Goal: Task Accomplishment & Management: Use online tool/utility

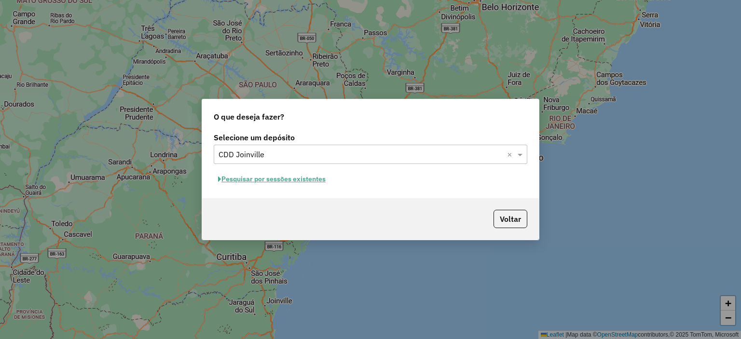
click at [254, 182] on button "Pesquisar por sessões existentes" at bounding box center [272, 179] width 116 height 15
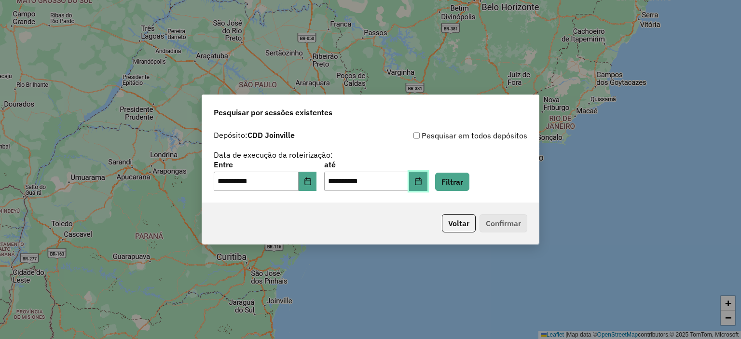
click at [424, 183] on button "Choose Date" at bounding box center [418, 181] width 18 height 19
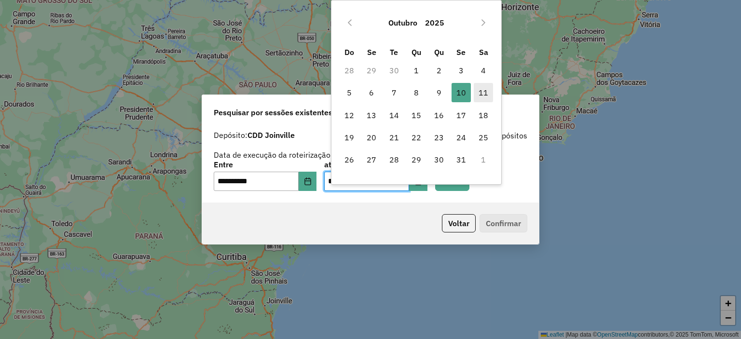
click at [481, 90] on span "11" at bounding box center [483, 92] width 19 height 19
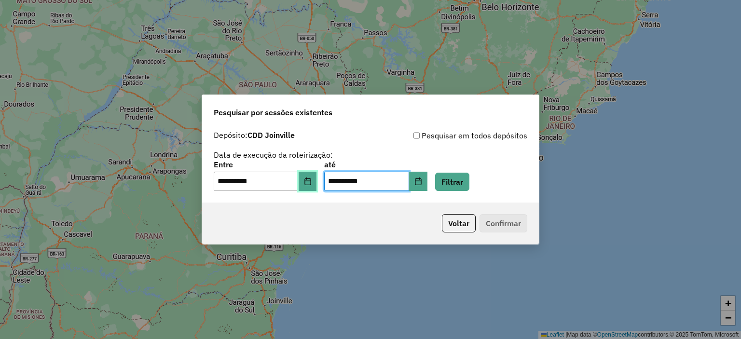
click at [312, 180] on icon "Choose Date" at bounding box center [308, 182] width 8 height 8
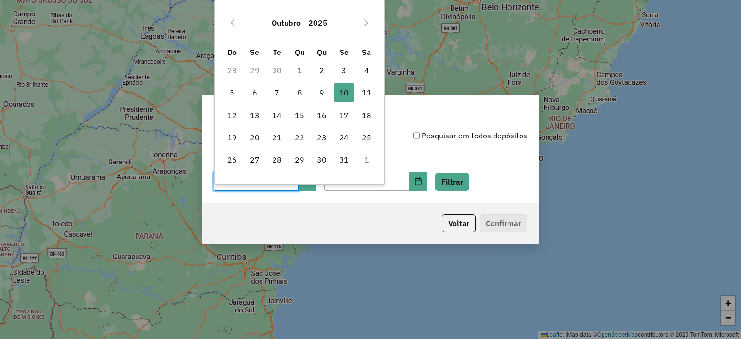
drag, startPoint x: 366, startPoint y: 95, endPoint x: 452, endPoint y: 156, distance: 105.1
click at [364, 98] on span "11" at bounding box center [366, 92] width 19 height 19
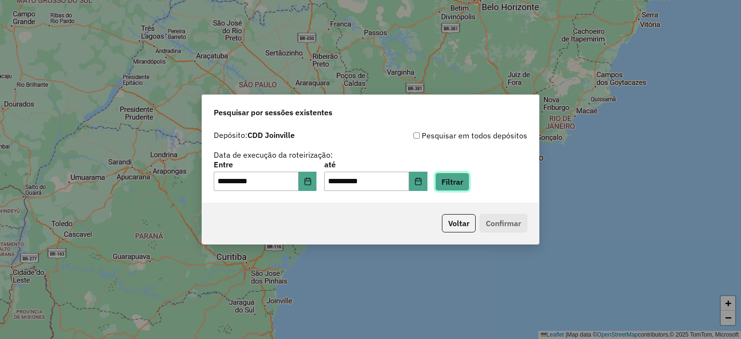
click at [465, 180] on button "Filtrar" at bounding box center [452, 182] width 34 height 18
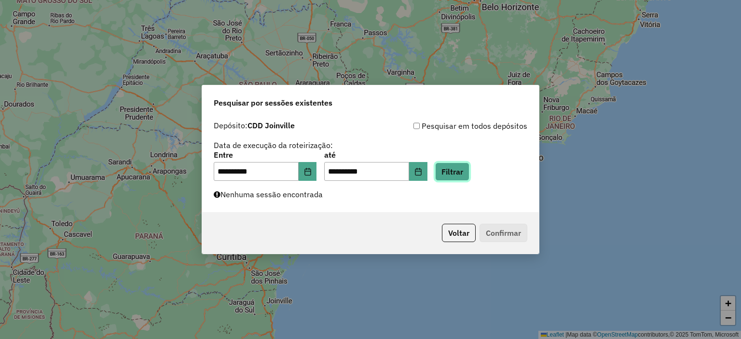
click at [466, 173] on button "Filtrar" at bounding box center [452, 172] width 34 height 18
click at [468, 171] on button "Filtrar" at bounding box center [452, 172] width 34 height 18
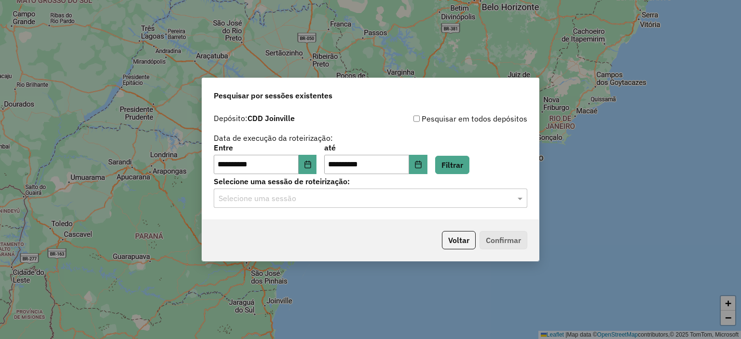
click at [449, 204] on input "text" at bounding box center [361, 199] width 285 height 12
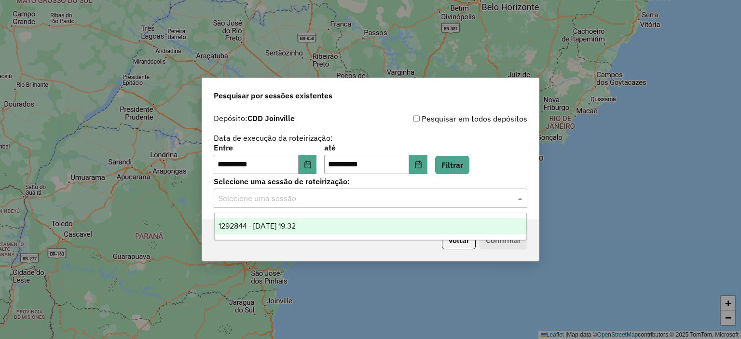
click at [437, 224] on div "1292844 - 11/10/2025 19:32" at bounding box center [371, 226] width 312 height 16
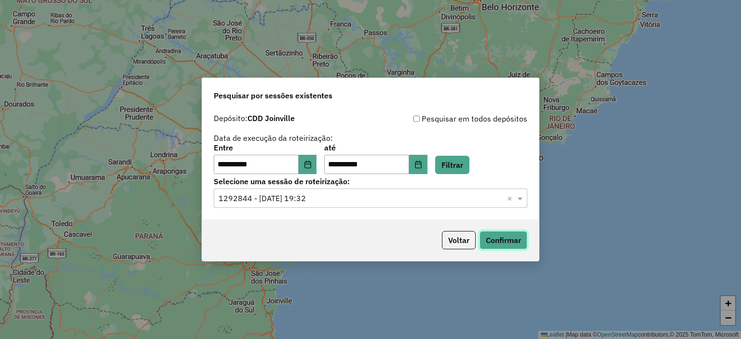
click at [496, 244] on button "Confirmar" at bounding box center [504, 240] width 48 height 18
click at [463, 166] on button "Filtrar" at bounding box center [452, 165] width 34 height 18
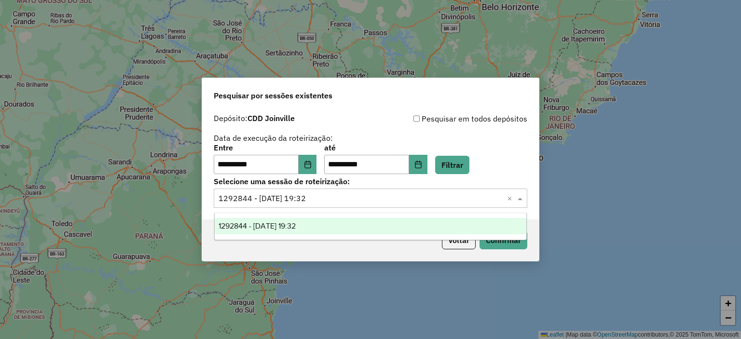
click at [471, 200] on input "text" at bounding box center [361, 199] width 285 height 12
click at [439, 227] on div "1292844 - 11/10/2025 19:32" at bounding box center [371, 226] width 312 height 16
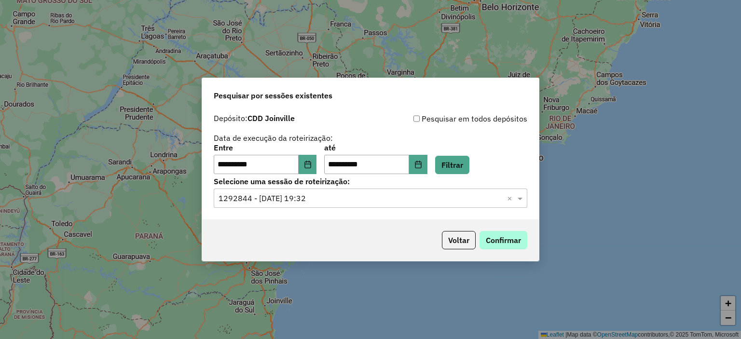
click at [527, 243] on div "Voltar Confirmar" at bounding box center [370, 241] width 337 height 42
click at [505, 236] on button "Confirmar" at bounding box center [504, 240] width 48 height 18
click at [463, 170] on button "Filtrar" at bounding box center [452, 165] width 34 height 18
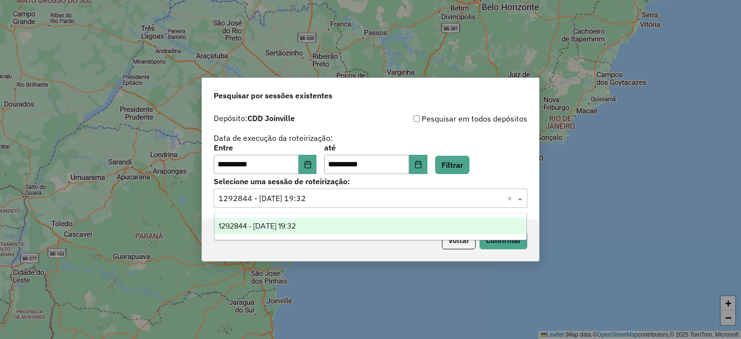
click at [457, 201] on input "text" at bounding box center [361, 199] width 285 height 12
click at [454, 229] on div "1292844 - 11/10/2025 19:32" at bounding box center [371, 226] width 312 height 16
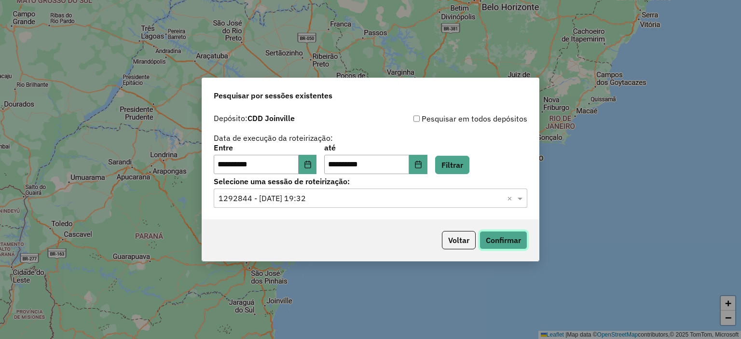
click at [489, 245] on button "Confirmar" at bounding box center [504, 240] width 48 height 18
click at [467, 159] on button "Filtrar" at bounding box center [452, 165] width 34 height 18
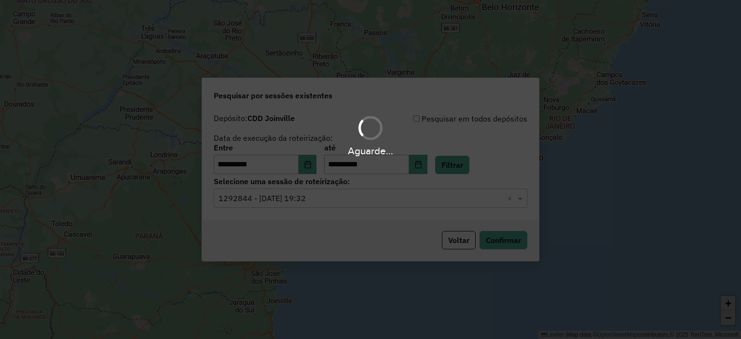
click at [469, 203] on hb-app "**********" at bounding box center [370, 169] width 741 height 339
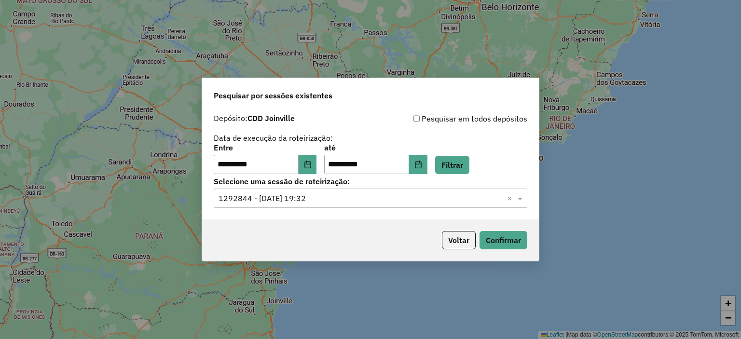
click at [469, 203] on input "text" at bounding box center [361, 199] width 285 height 12
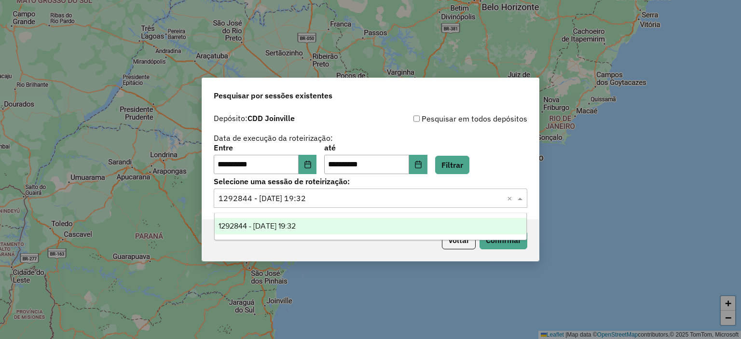
click at [479, 223] on div "1292844 - 11/10/2025 19:32" at bounding box center [371, 226] width 312 height 16
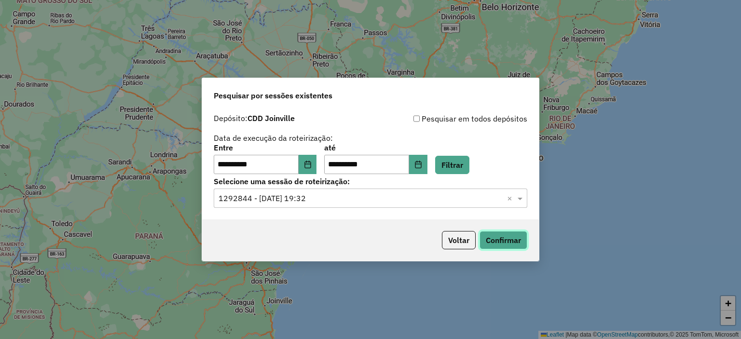
click at [492, 238] on button "Confirmar" at bounding box center [504, 240] width 48 height 18
click at [469, 160] on button "Filtrar" at bounding box center [452, 165] width 34 height 18
click at [453, 203] on hb-app "**********" at bounding box center [370, 169] width 741 height 339
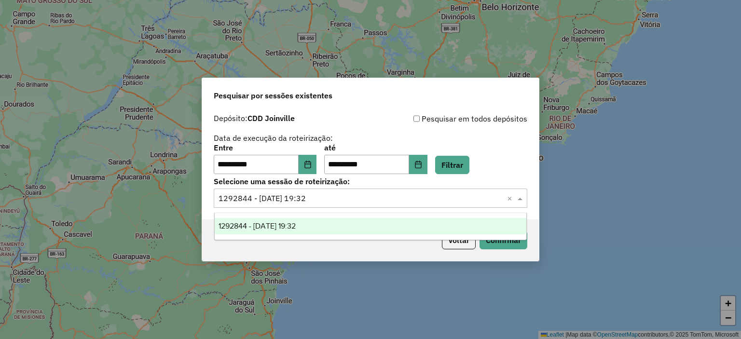
click at [457, 204] on input "text" at bounding box center [361, 199] width 285 height 12
click at [448, 225] on div "1292844 - 11/10/2025 19:32" at bounding box center [371, 226] width 312 height 16
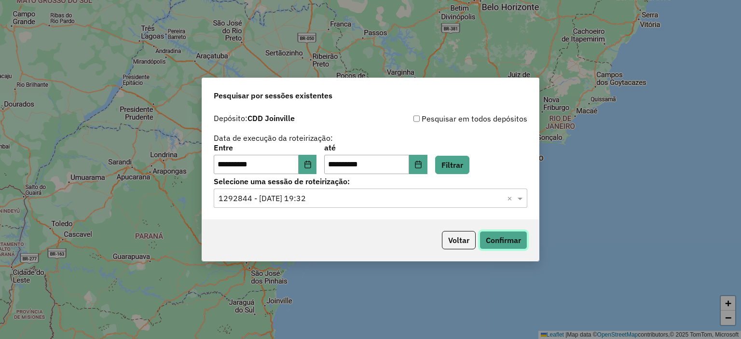
click at [496, 243] on button "Confirmar" at bounding box center [504, 240] width 48 height 18
click at [469, 169] on button "Filtrar" at bounding box center [452, 165] width 34 height 18
click at [457, 202] on input "text" at bounding box center [361, 199] width 285 height 12
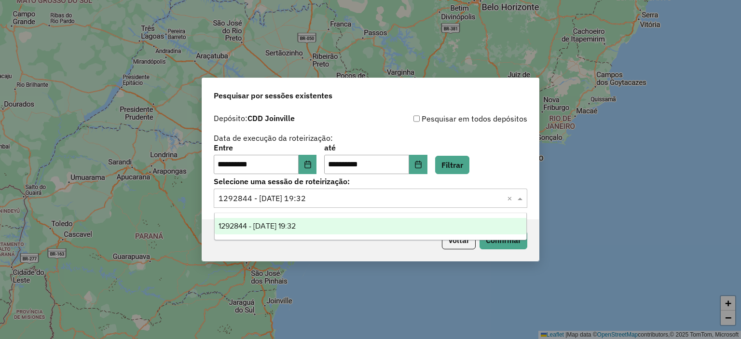
click at [442, 228] on div "1292844 - 11/10/2025 19:32" at bounding box center [371, 226] width 312 height 16
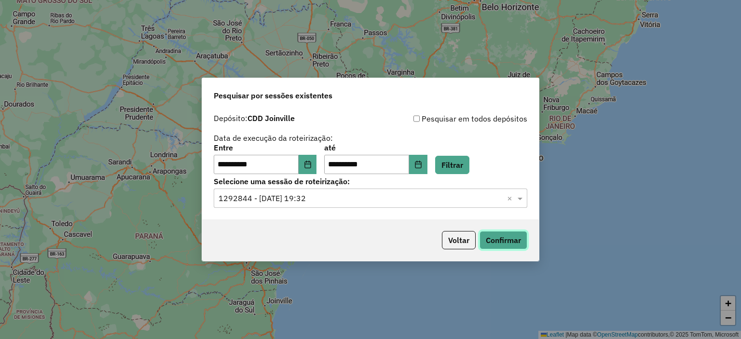
click at [506, 243] on button "Confirmar" at bounding box center [504, 240] width 48 height 18
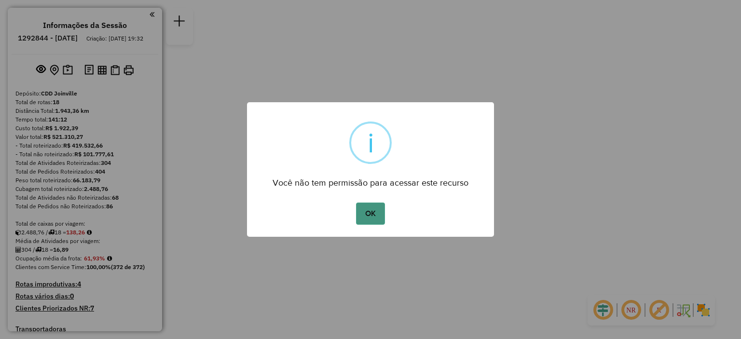
click at [375, 219] on button "OK" at bounding box center [370, 214] width 28 height 22
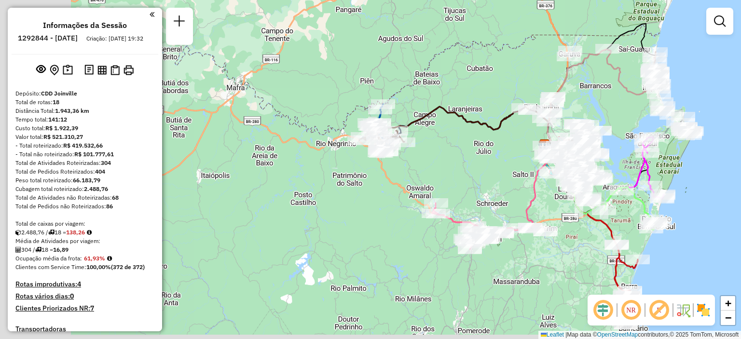
drag, startPoint x: 246, startPoint y: 201, endPoint x: 427, endPoint y: 177, distance: 183.1
click at [427, 177] on div "Janela de atendimento Grade de atendimento Capacidade Transportadoras Veículos …" at bounding box center [370, 169] width 741 height 339
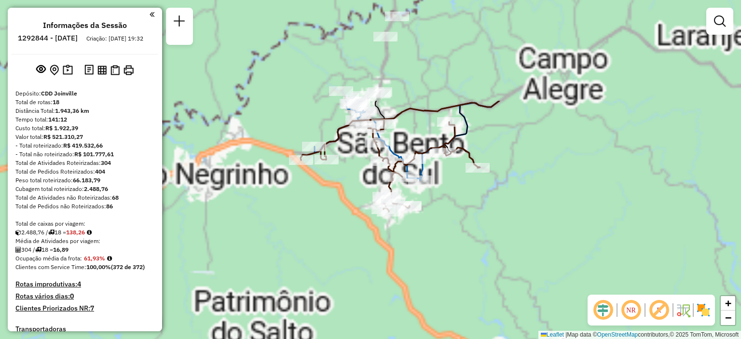
drag, startPoint x: 362, startPoint y: 106, endPoint x: 367, endPoint y: 308, distance: 202.8
click at [367, 308] on div "Janela de atendimento Grade de atendimento Capacidade Transportadoras Veículos …" at bounding box center [370, 169] width 741 height 339
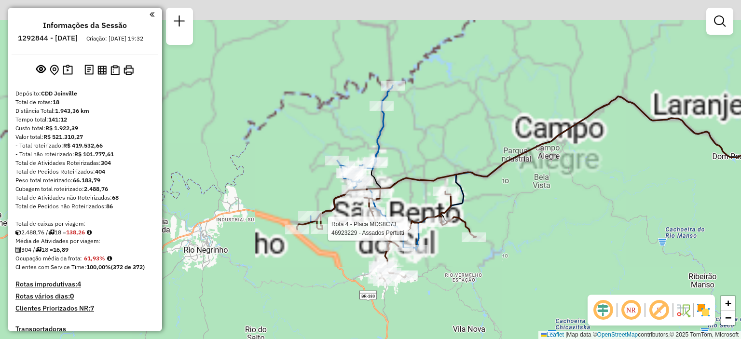
select select "**********"
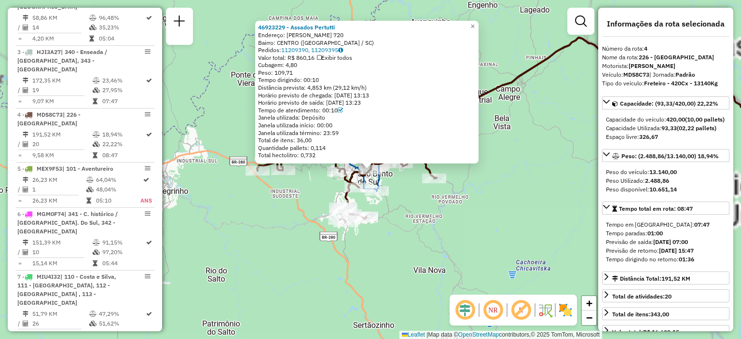
scroll to position [548, 0]
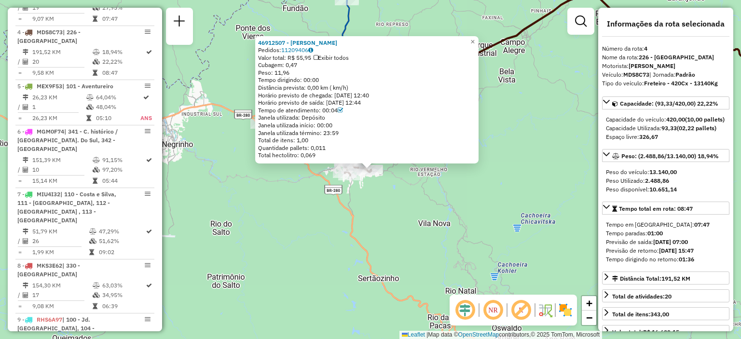
click at [381, 212] on div "46912507 - CLAUDIA CUNHA Pedidos: 11209406 Valor total: R$ 55,95 Exibir todos C…" at bounding box center [370, 169] width 741 height 339
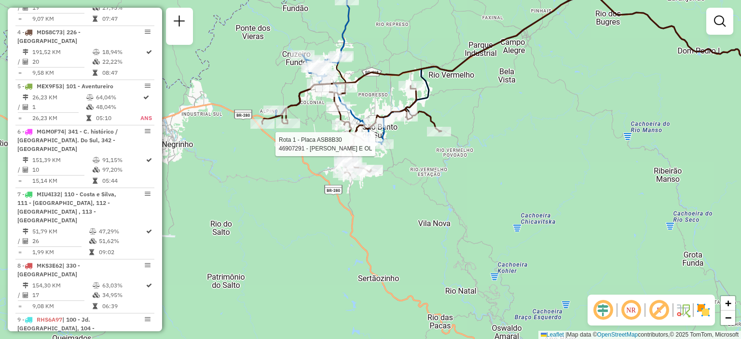
select select "**********"
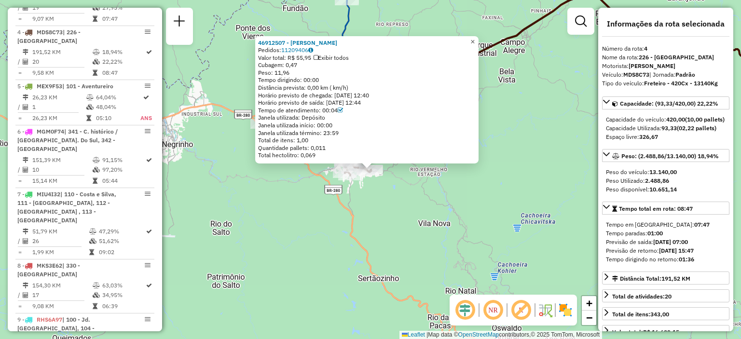
click at [475, 37] on span "×" at bounding box center [473, 41] width 4 height 8
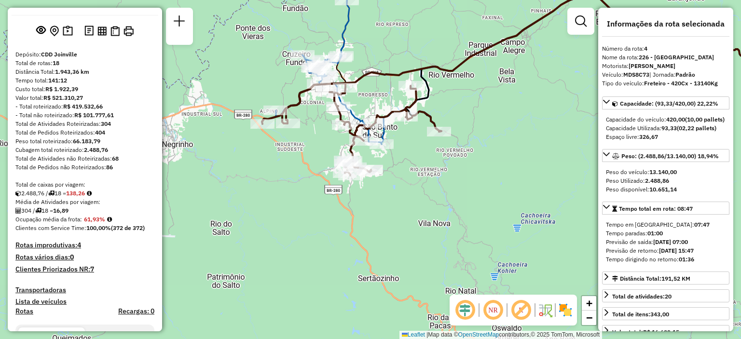
scroll to position [0, 0]
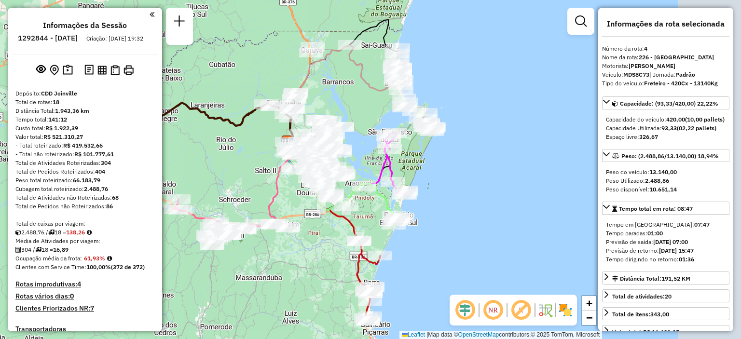
drag, startPoint x: 476, startPoint y: 260, endPoint x: 290, endPoint y: 262, distance: 186.3
click at [290, 262] on div "Janela de atendimento Grade de atendimento Capacidade Transportadoras Veículos …" at bounding box center [370, 169] width 741 height 339
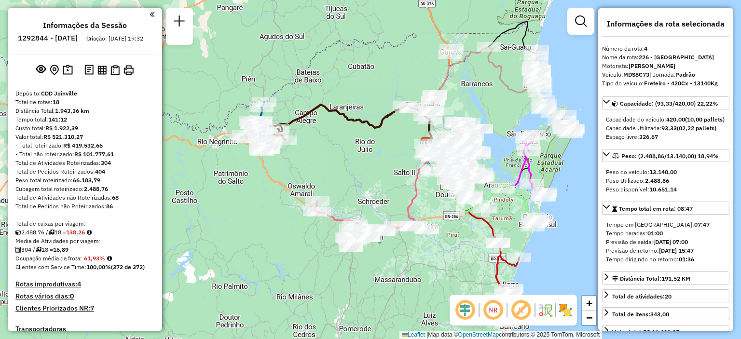
drag, startPoint x: 245, startPoint y: 287, endPoint x: 384, endPoint y: 289, distance: 139.0
click at [384, 289] on div "Janela de atendimento Grade de atendimento Capacidade Transportadoras Veículos …" at bounding box center [370, 169] width 741 height 339
click at [584, 17] on em at bounding box center [581, 21] width 12 height 12
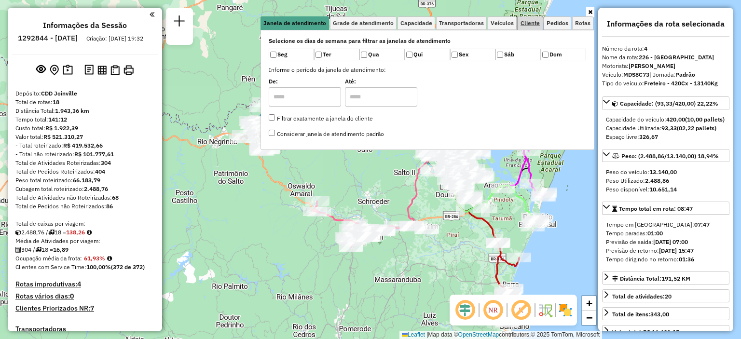
click at [531, 17] on link "Cliente" at bounding box center [530, 23] width 25 height 14
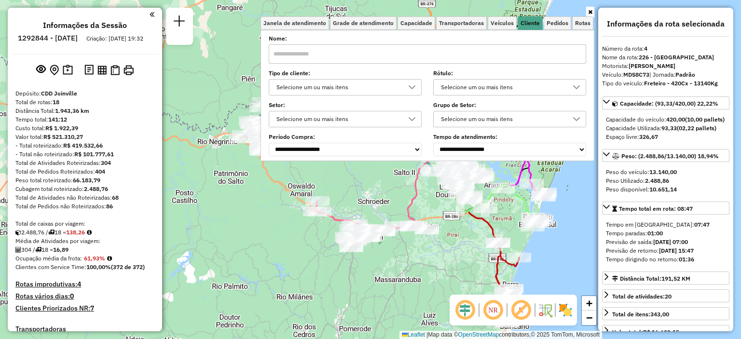
click at [336, 90] on div "Selecione um ou mais itens" at bounding box center [338, 87] width 130 height 15
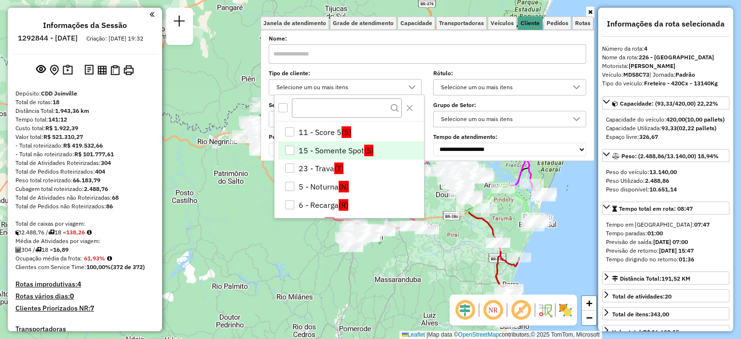
scroll to position [48, 0]
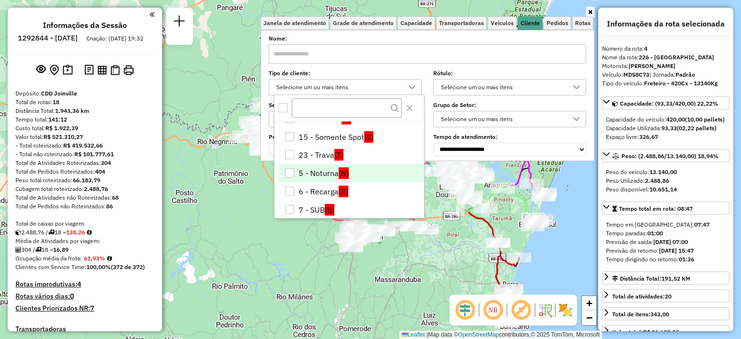
click at [292, 176] on div "5 - Noturna" at bounding box center [289, 172] width 9 height 9
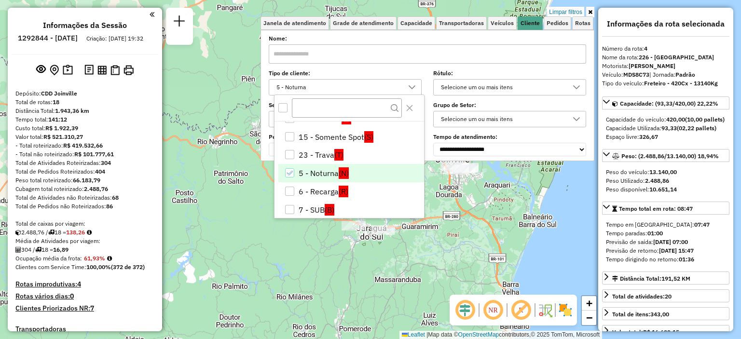
click at [592, 13] on icon at bounding box center [590, 12] width 4 height 6
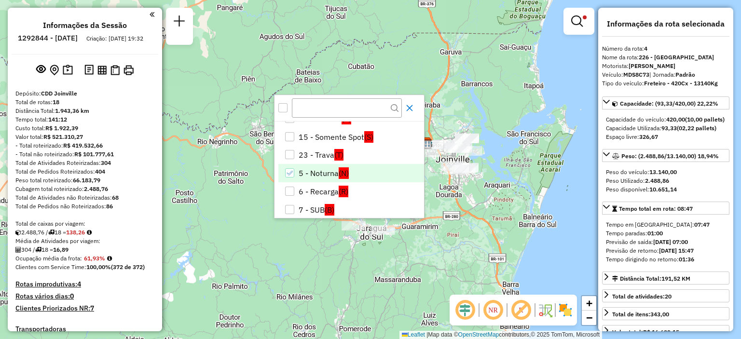
click at [411, 111] on icon "Close" at bounding box center [410, 108] width 8 height 8
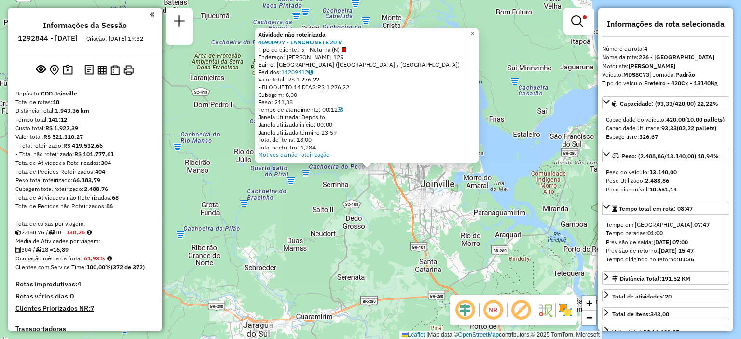
click at [475, 29] on span "×" at bounding box center [473, 33] width 4 height 8
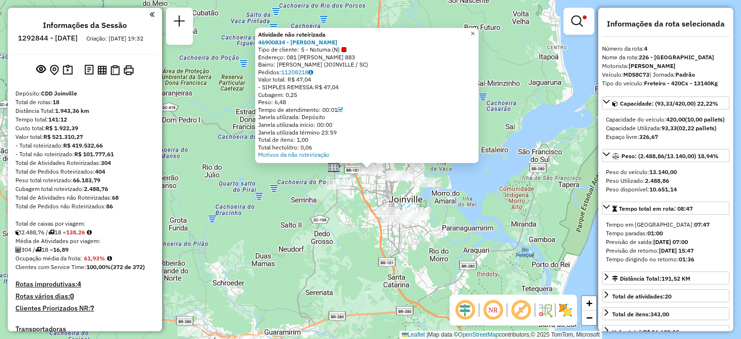
click at [475, 32] on span "×" at bounding box center [473, 33] width 4 height 8
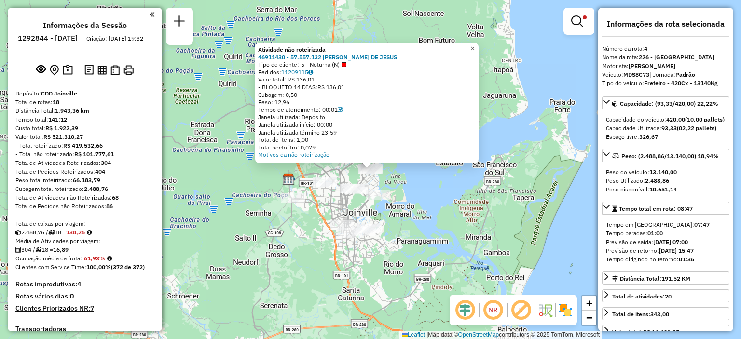
click at [475, 44] on span "×" at bounding box center [473, 48] width 4 height 8
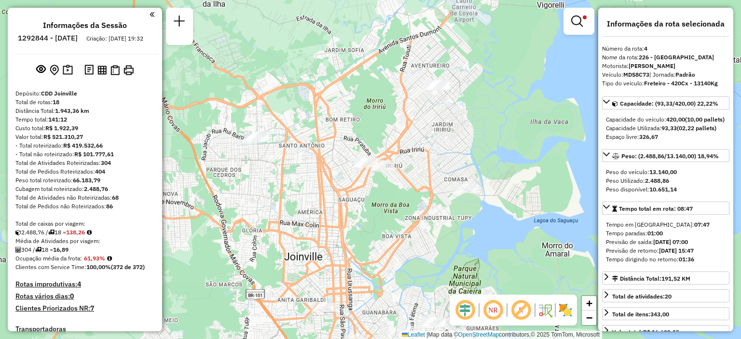
click at [364, 167] on div at bounding box center [365, 163] width 24 height 10
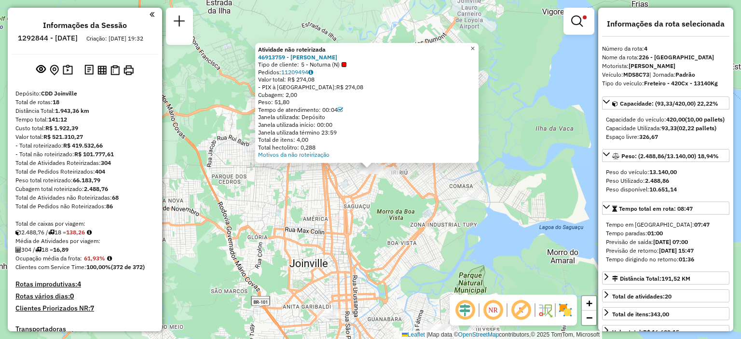
click at [475, 46] on span "×" at bounding box center [473, 48] width 4 height 8
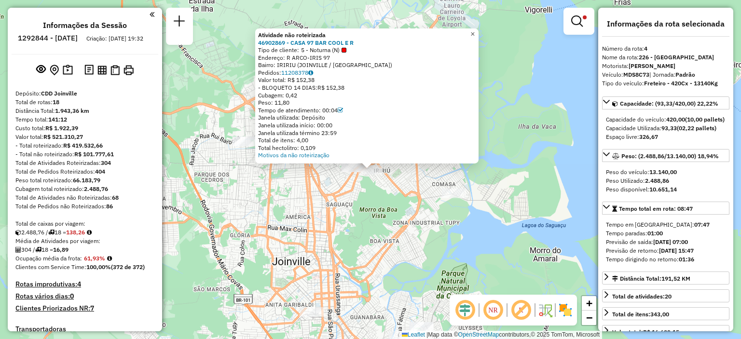
click at [475, 31] on span "×" at bounding box center [473, 34] width 4 height 8
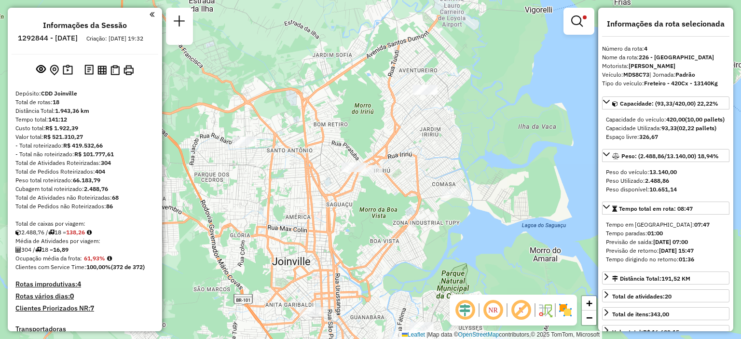
click at [458, 198] on div at bounding box center [454, 194] width 24 height 10
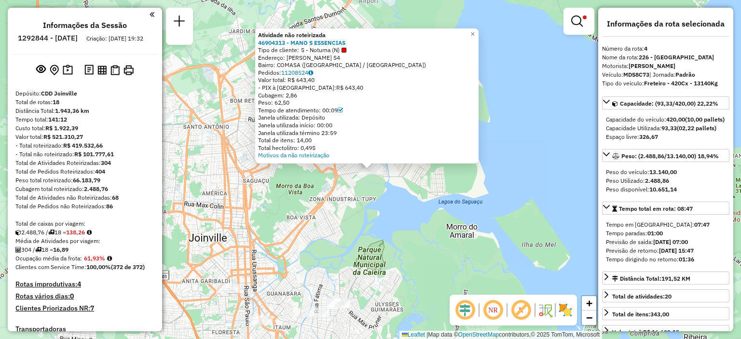
click at [340, 308] on div at bounding box center [338, 304] width 24 height 10
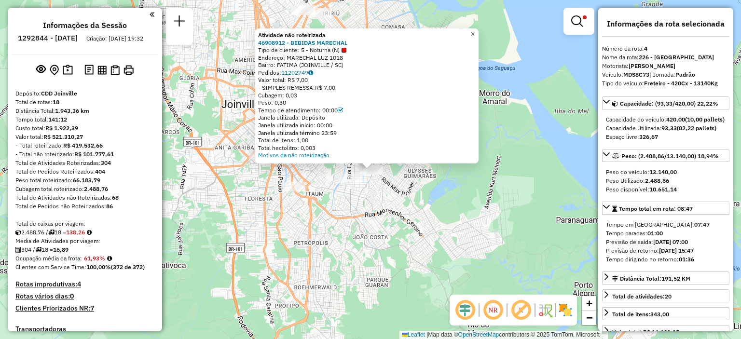
drag, startPoint x: 480, startPoint y: 35, endPoint x: 476, endPoint y: 38, distance: 5.5
click at [475, 35] on span "×" at bounding box center [473, 34] width 4 height 8
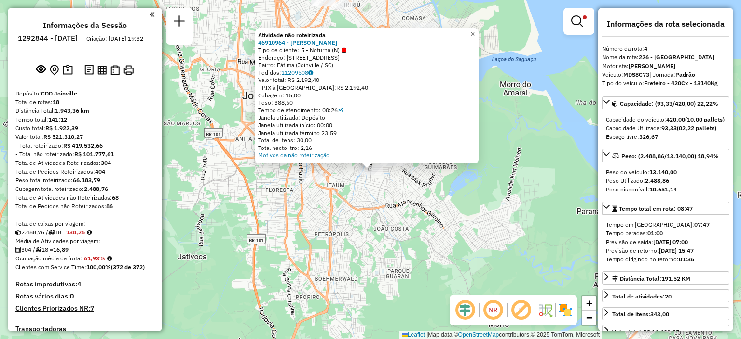
click at [475, 32] on span "×" at bounding box center [473, 34] width 4 height 8
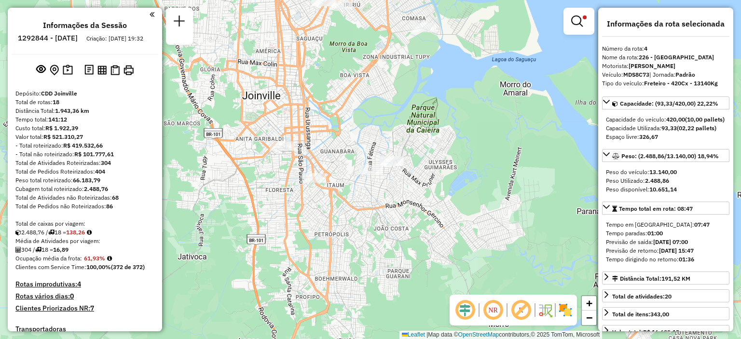
click at [311, 183] on div at bounding box center [314, 178] width 24 height 10
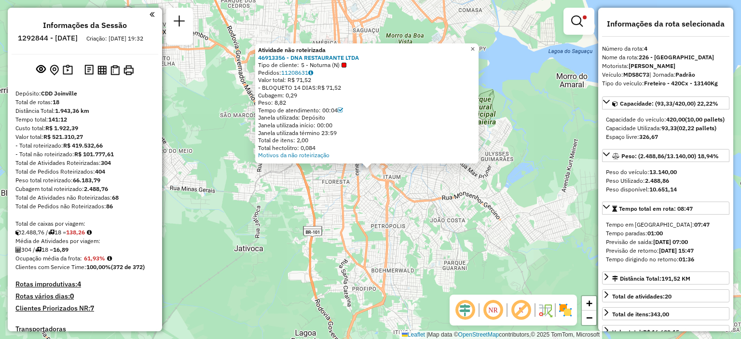
click at [475, 45] on span "×" at bounding box center [473, 49] width 4 height 8
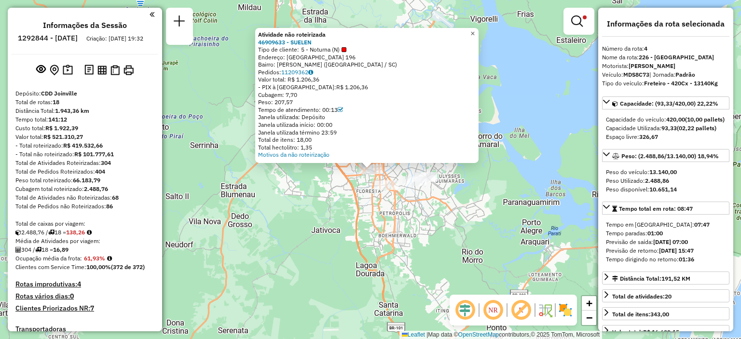
click at [475, 32] on link "×" at bounding box center [473, 34] width 12 height 12
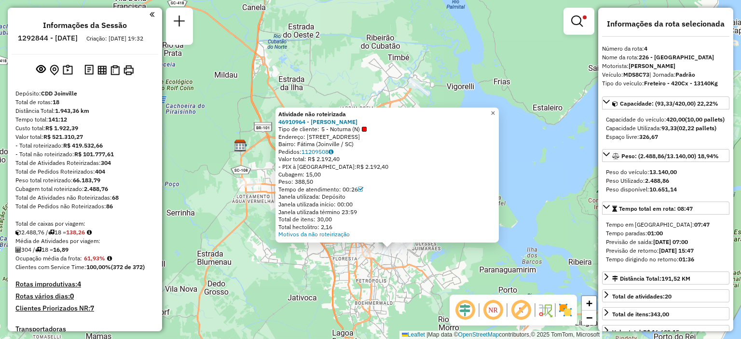
click at [495, 111] on span "×" at bounding box center [493, 113] width 4 height 8
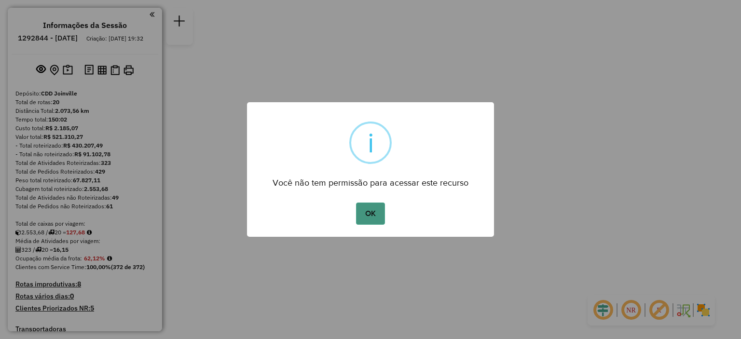
click at [373, 216] on button "OK" at bounding box center [370, 214] width 28 height 22
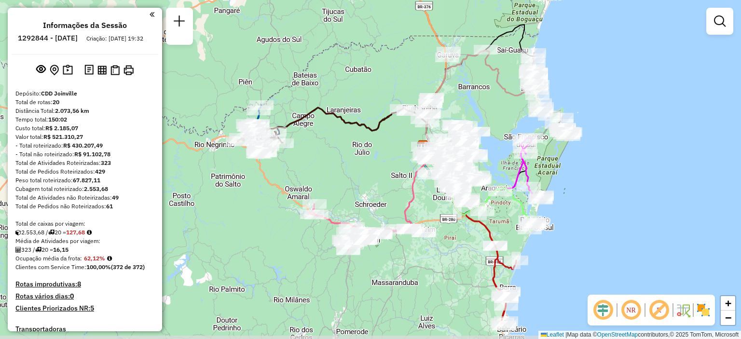
drag, startPoint x: 368, startPoint y: 293, endPoint x: 418, endPoint y: 271, distance: 55.1
click at [418, 271] on div "Janela de atendimento Grade de atendimento Capacidade Transportadoras Veículos …" at bounding box center [370, 169] width 741 height 339
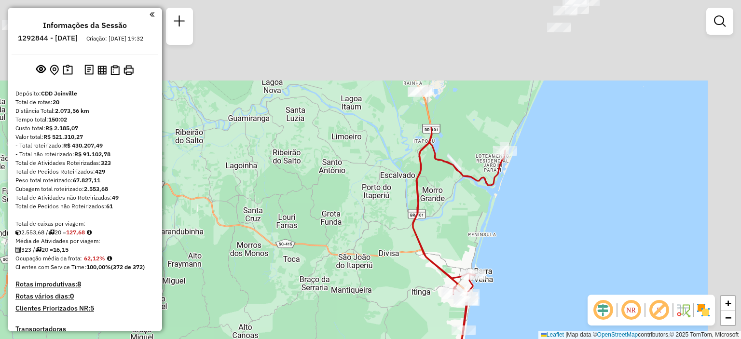
drag, startPoint x: 513, startPoint y: 140, endPoint x: 411, endPoint y: 301, distance: 190.5
click at [411, 301] on div "Janela de atendimento Grade de atendimento Capacidade Transportadoras Veículos …" at bounding box center [370, 169] width 741 height 339
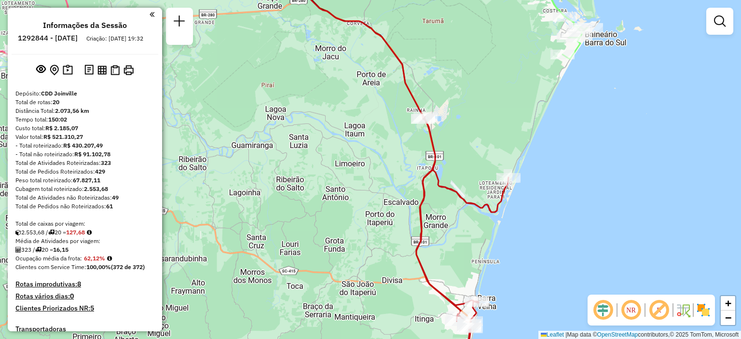
drag, startPoint x: 441, startPoint y: 210, endPoint x: 445, endPoint y: 239, distance: 29.3
click at [445, 239] on div "Janela de atendimento Grade de atendimento Capacidade Transportadoras Veículos …" at bounding box center [370, 169] width 741 height 339
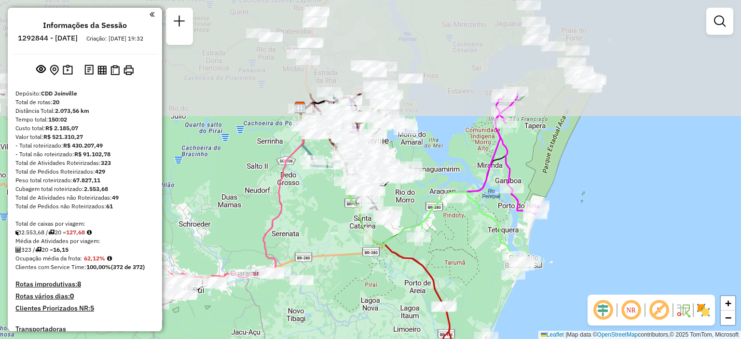
drag, startPoint x: 442, startPoint y: 111, endPoint x: 451, endPoint y: 238, distance: 127.7
click at [451, 238] on div "Janela de atendimento Grade de atendimento Capacidade Transportadoras Veículos …" at bounding box center [370, 169] width 741 height 339
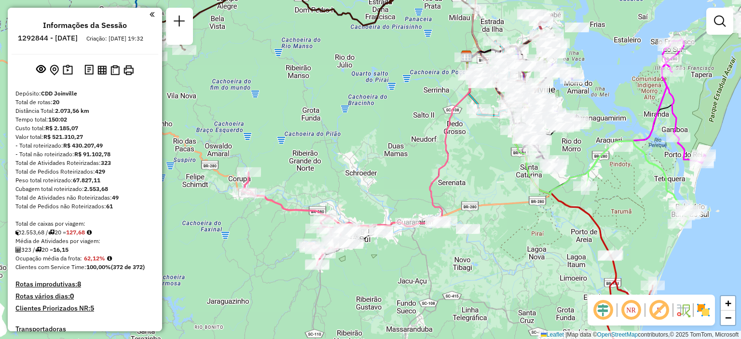
drag, startPoint x: 483, startPoint y: 148, endPoint x: 402, endPoint y: 199, distance: 95.1
click at [408, 198] on div "Janela de atendimento Grade de atendimento Capacidade Transportadoras Veículos …" at bounding box center [370, 169] width 741 height 339
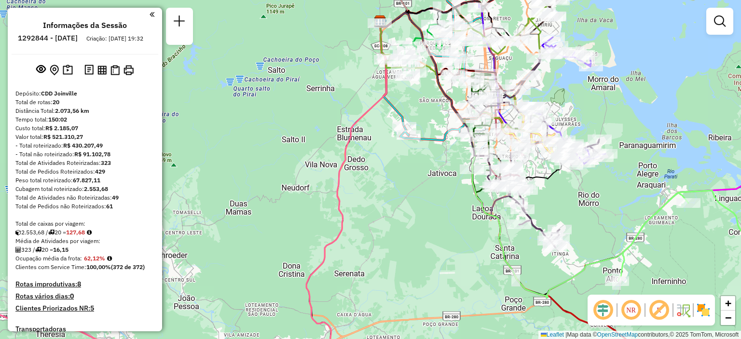
drag, startPoint x: 561, startPoint y: 180, endPoint x: 568, endPoint y: 245, distance: 65.6
click at [570, 246] on div "Janela de atendimento Grade de atendimento Capacidade Transportadoras Veículos …" at bounding box center [370, 169] width 741 height 339
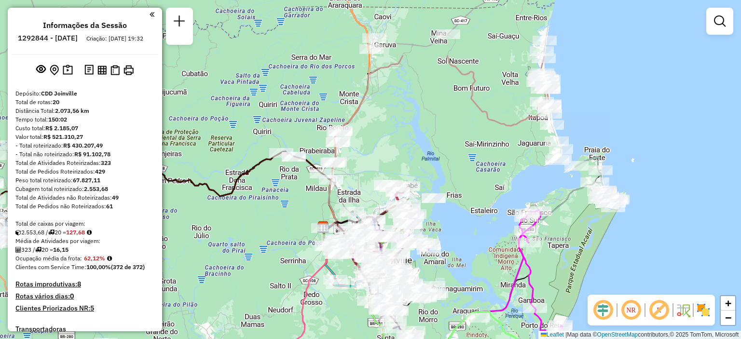
drag, startPoint x: 498, startPoint y: 90, endPoint x: 482, endPoint y: 187, distance: 98.2
click at [482, 187] on div "Janela de atendimento Grade de atendimento Capacidade Transportadoras Veículos …" at bounding box center [370, 169] width 741 height 339
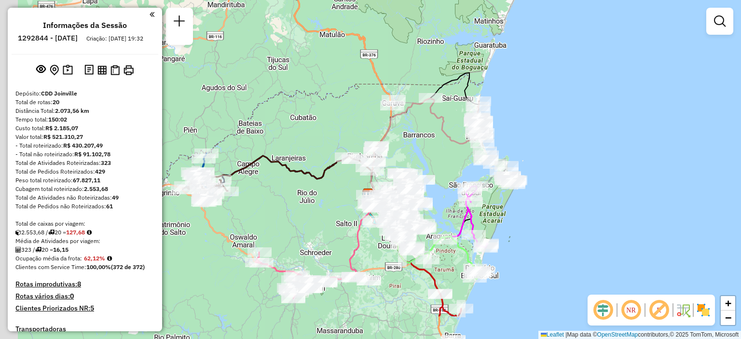
drag, startPoint x: 264, startPoint y: 258, endPoint x: 486, endPoint y: 66, distance: 293.9
click at [486, 66] on div "Janela de atendimento Grade de atendimento Capacidade Transportadoras Veículos …" at bounding box center [370, 169] width 741 height 339
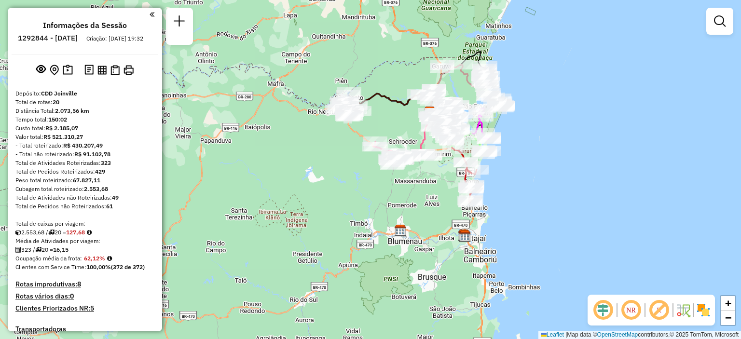
drag, startPoint x: 382, startPoint y: 292, endPoint x: 378, endPoint y: 288, distance: 5.5
click at [378, 288] on div "Janela de atendimento Grade de atendimento Capacidade Transportadoras Veículos …" at bounding box center [370, 169] width 741 height 339
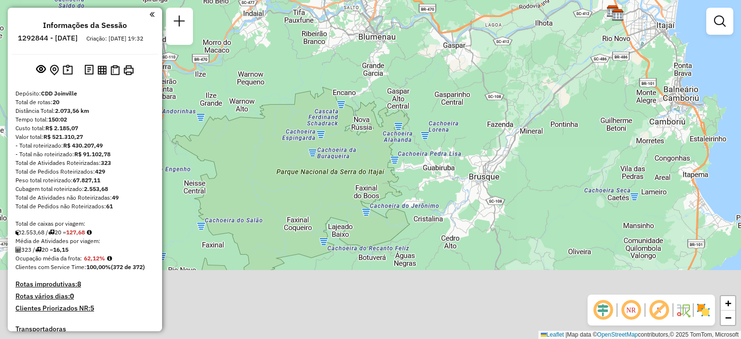
drag, startPoint x: 284, startPoint y: 296, endPoint x: 204, endPoint y: 200, distance: 124.4
click at [207, 203] on div "Janela de atendimento Grade de atendimento Capacidade Transportadoras Veículos …" at bounding box center [370, 169] width 741 height 339
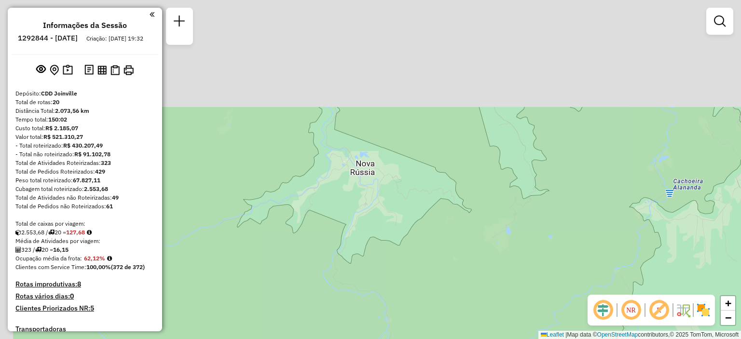
drag, startPoint x: 364, startPoint y: 63, endPoint x: 400, endPoint y: 212, distance: 153.3
click at [426, 220] on div "Janela de atendimento Grade de atendimento Capacidade Transportadoras Veículos …" at bounding box center [370, 169] width 741 height 339
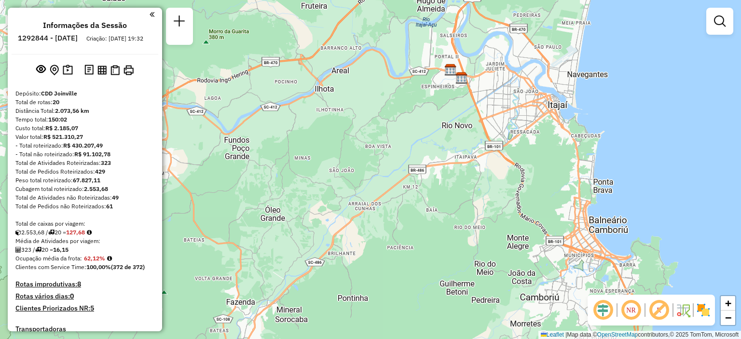
click at [449, 70] on img at bounding box center [450, 70] width 13 height 13
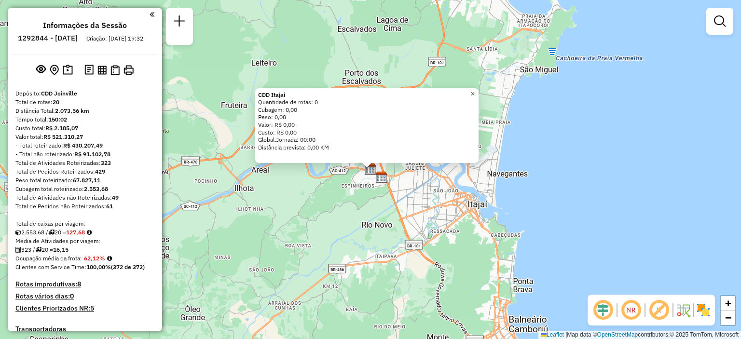
click at [475, 90] on span "×" at bounding box center [473, 94] width 4 height 8
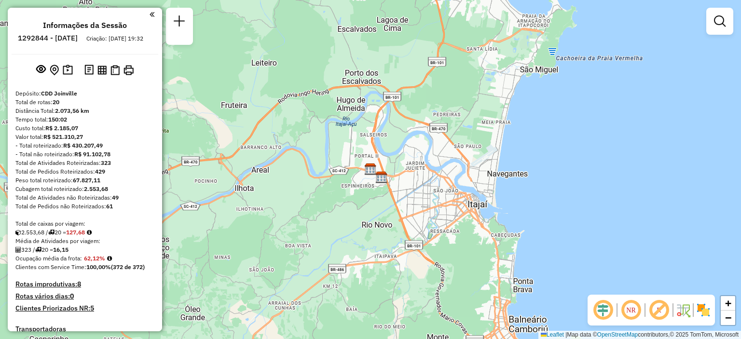
click at [382, 178] on img at bounding box center [381, 177] width 13 height 13
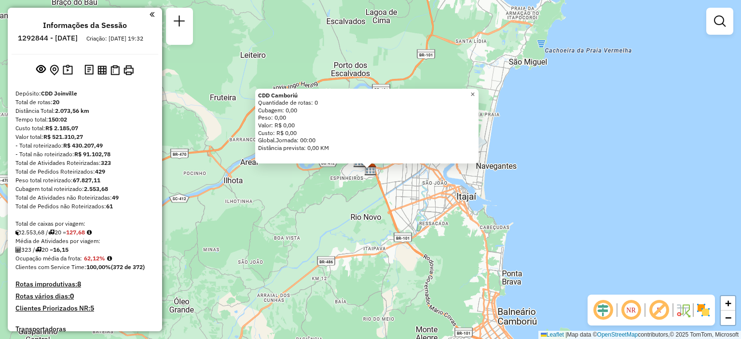
click at [475, 92] on span "×" at bounding box center [473, 94] width 4 height 8
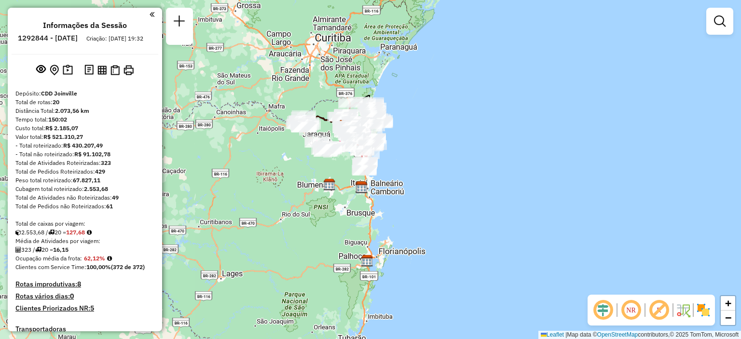
drag, startPoint x: 312, startPoint y: 132, endPoint x: 343, endPoint y: 175, distance: 52.9
click at [343, 175] on div "Janela de atendimento Grade de atendimento Capacidade Transportadoras Veículos …" at bounding box center [370, 169] width 741 height 339
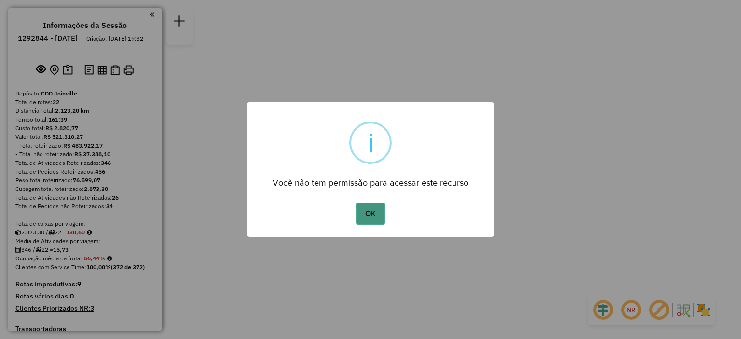
click at [361, 219] on button "OK" at bounding box center [370, 214] width 28 height 22
click at [364, 216] on button "OK" at bounding box center [370, 214] width 28 height 22
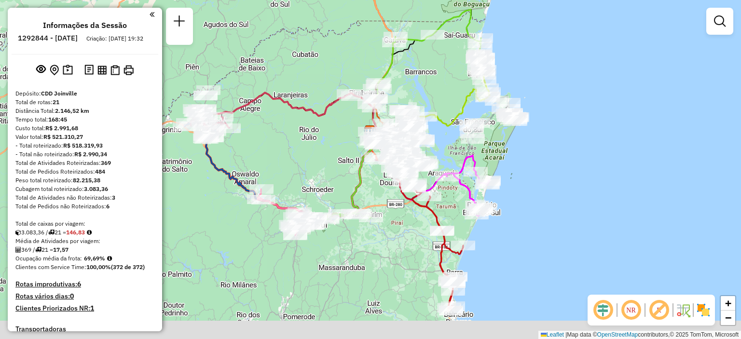
drag, startPoint x: 418, startPoint y: 308, endPoint x: 385, endPoint y: 263, distance: 55.6
click at [385, 263] on div "Janela de atendimento Grade de atendimento Capacidade Transportadoras Veículos …" at bounding box center [370, 169] width 741 height 339
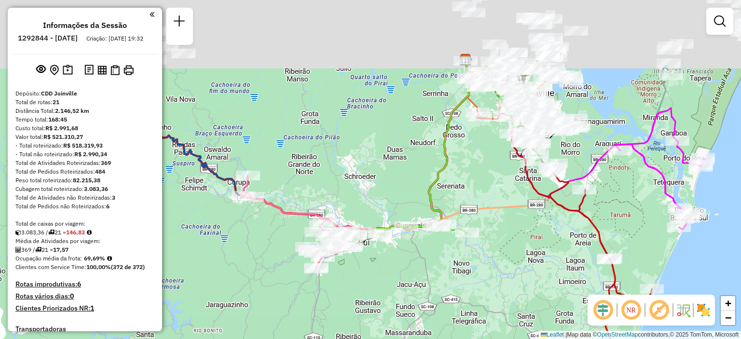
drag, startPoint x: 519, startPoint y: 108, endPoint x: 487, endPoint y: 218, distance: 114.5
click at [489, 218] on div "Janela de atendimento Grade de atendimento Capacidade Transportadoras Veículos …" at bounding box center [370, 169] width 741 height 339
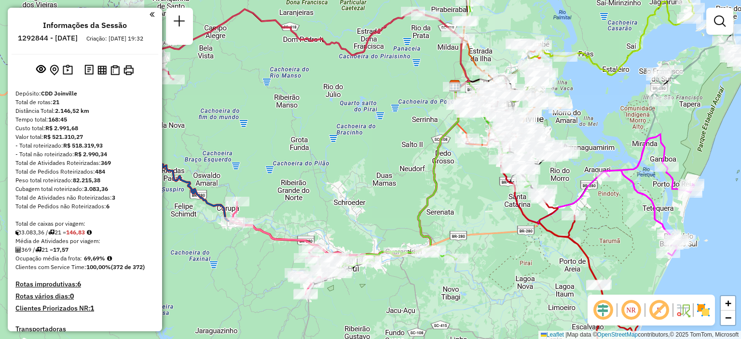
click at [728, 24] on link at bounding box center [719, 21] width 19 height 19
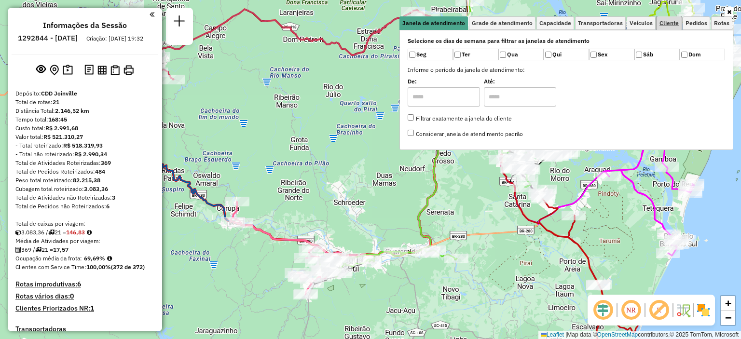
click at [665, 26] on span "Cliente" at bounding box center [669, 23] width 19 height 6
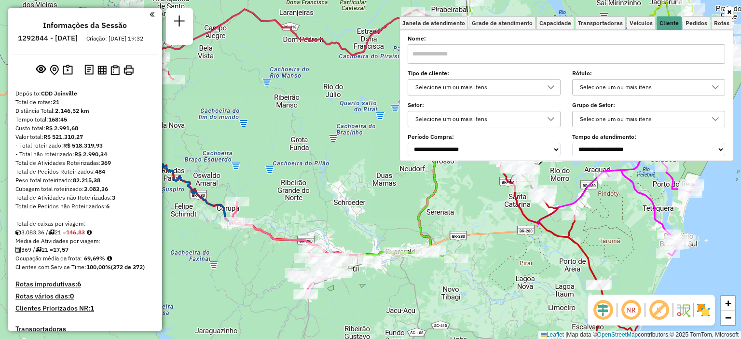
click at [475, 83] on div "Selecione um ou mais itens" at bounding box center [477, 87] width 130 height 15
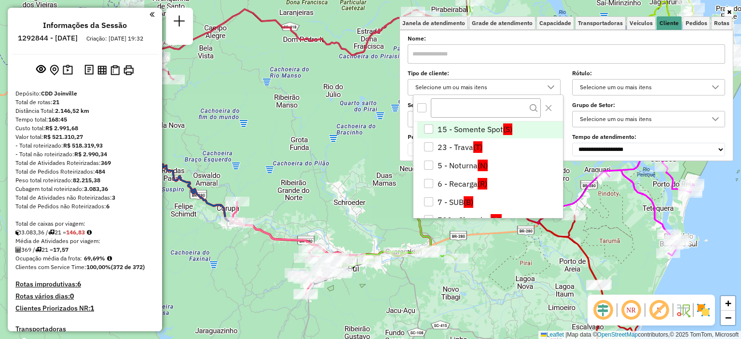
scroll to position [97, 0]
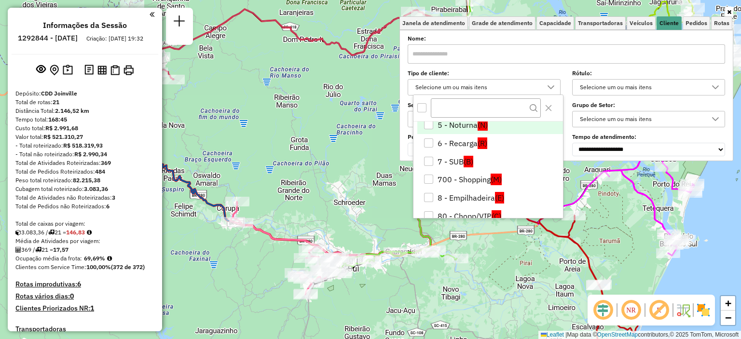
click at [474, 128] on li "5 - Noturna (N)" at bounding box center [490, 125] width 146 height 18
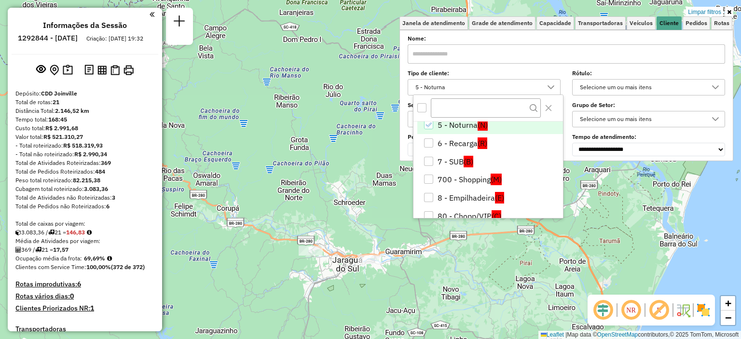
click at [592, 249] on div "Limpar filtros Janela de atendimento Grade de atendimento Capacidade Transporta…" at bounding box center [370, 169] width 741 height 339
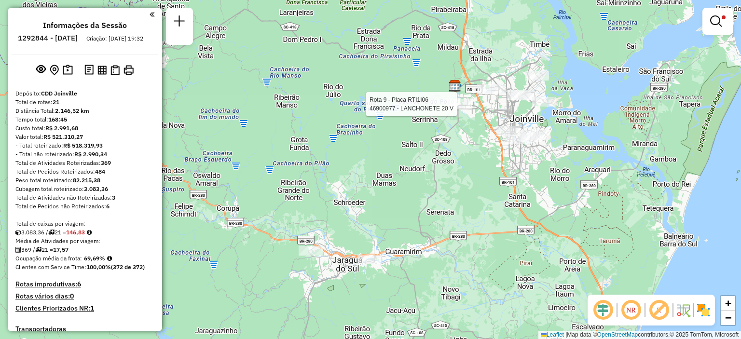
select select "**********"
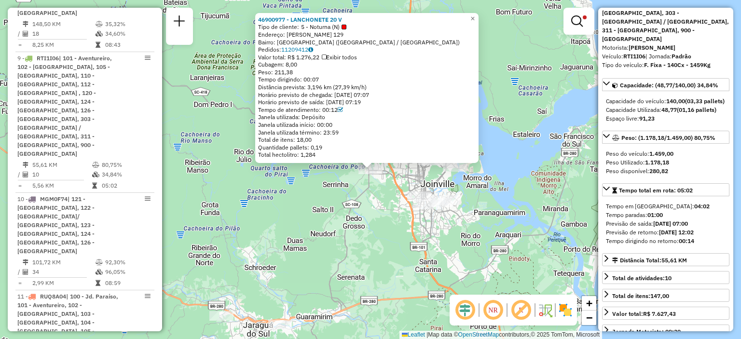
scroll to position [0, 0]
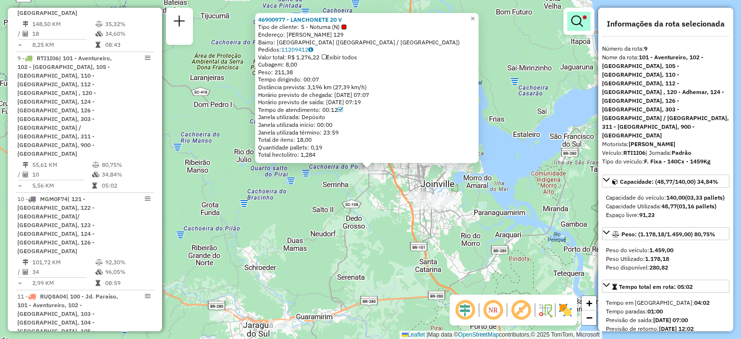
click at [581, 28] on link at bounding box center [579, 21] width 23 height 19
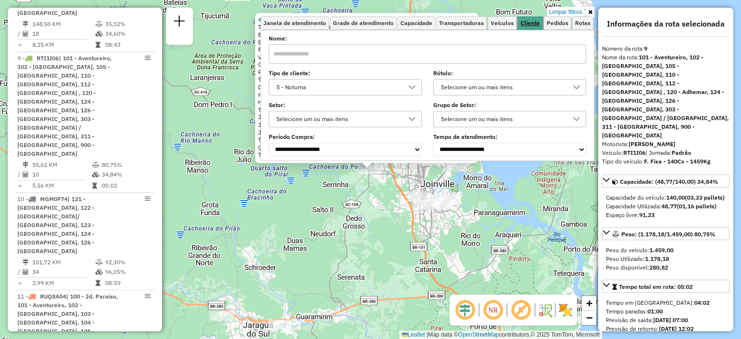
click at [525, 28] on link "Cliente" at bounding box center [530, 23] width 25 height 14
click at [528, 23] on span "Cliente" at bounding box center [530, 23] width 19 height 6
click at [316, 87] on div "5 - Noturna" at bounding box center [338, 87] width 130 height 15
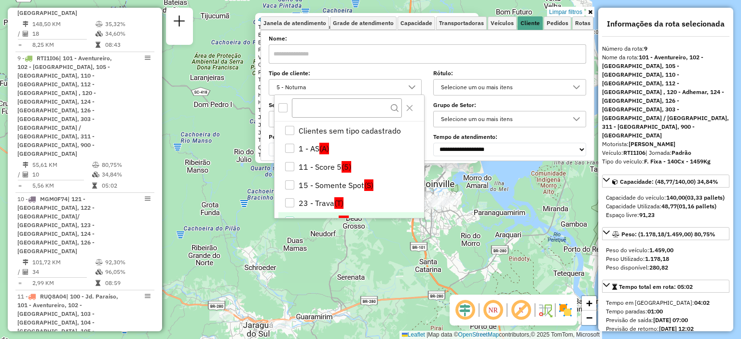
scroll to position [13, 0]
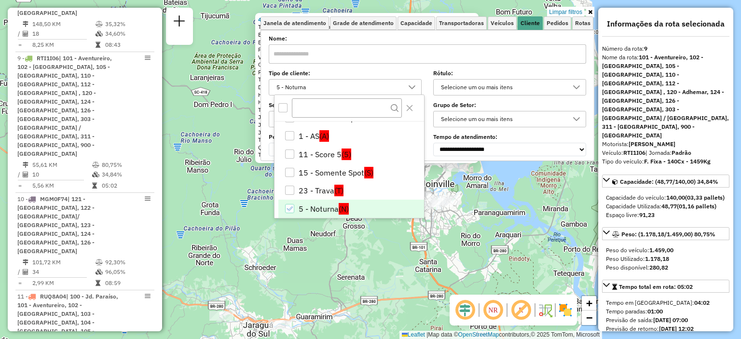
click at [311, 205] on li "5 - Noturna (N)" at bounding box center [351, 209] width 146 height 18
click at [374, 233] on div "46900977 - LANCHONETE 20 V Tipo de cliente: 5 - Noturna (N) Endereço: RICARDO B…" at bounding box center [370, 169] width 741 height 339
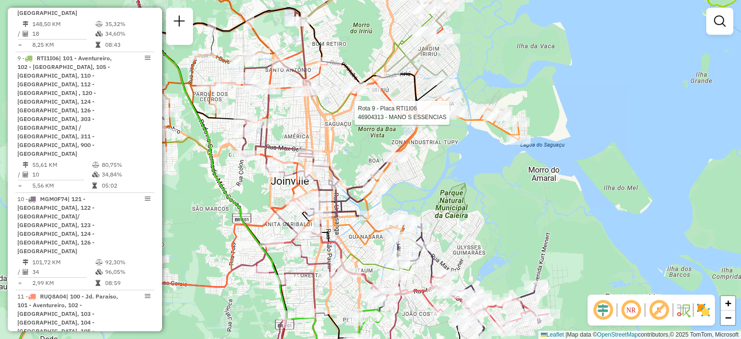
select select "**********"
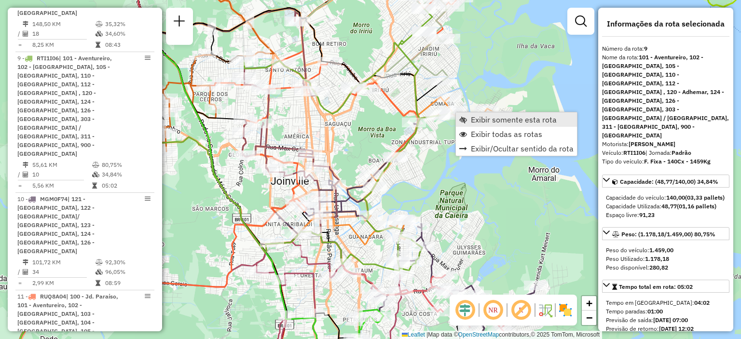
click at [484, 119] on span "Exibir somente esta rota" at bounding box center [514, 120] width 86 height 8
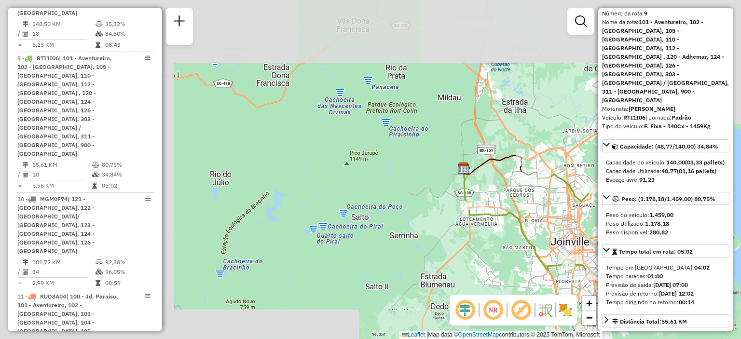
scroll to position [48, 0]
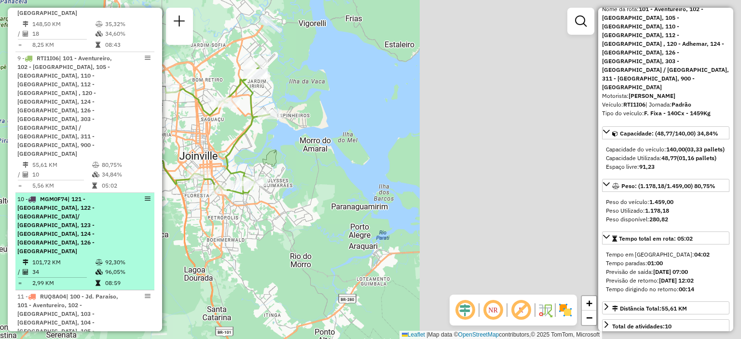
drag, startPoint x: 445, startPoint y: 256, endPoint x: 110, endPoint y: 176, distance: 344.5
click at [110, 176] on hb-router-mapa "Informações da Sessão 1292844 - 11/10/2025 Criação: 10/10/2025 19:32 Depósito: …" at bounding box center [370, 169] width 741 height 339
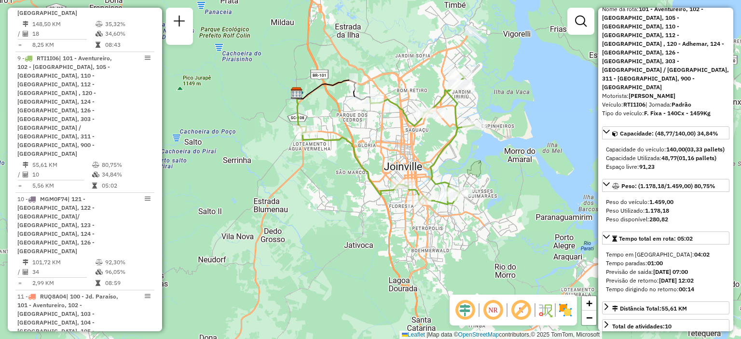
drag, startPoint x: 334, startPoint y: 176, endPoint x: 521, endPoint y: 180, distance: 187.3
click at [521, 180] on div "Janela de atendimento Grade de atendimento Capacidade Transportadoras Veículos …" at bounding box center [370, 169] width 741 height 339
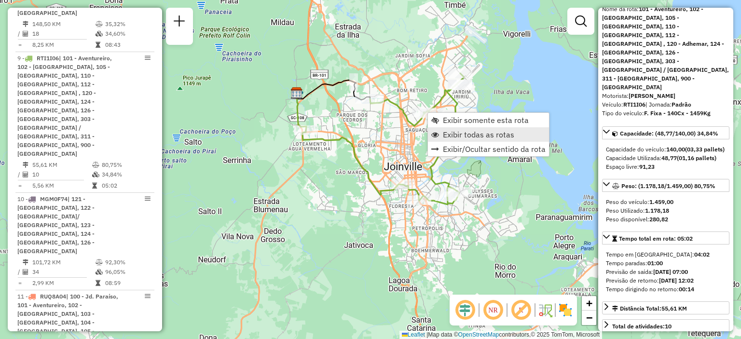
click at [448, 132] on span "Exibir todas as rotas" at bounding box center [478, 135] width 71 height 8
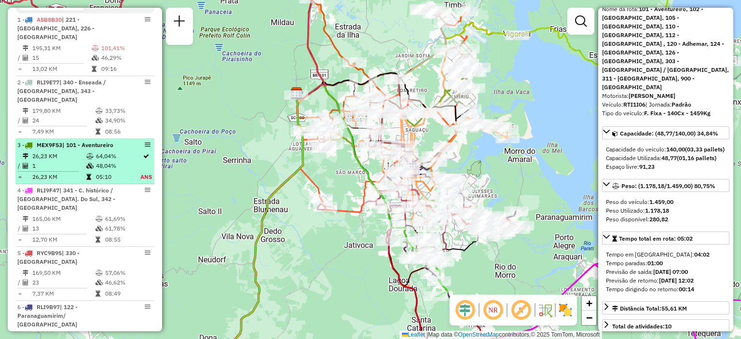
scroll to position [386, 0]
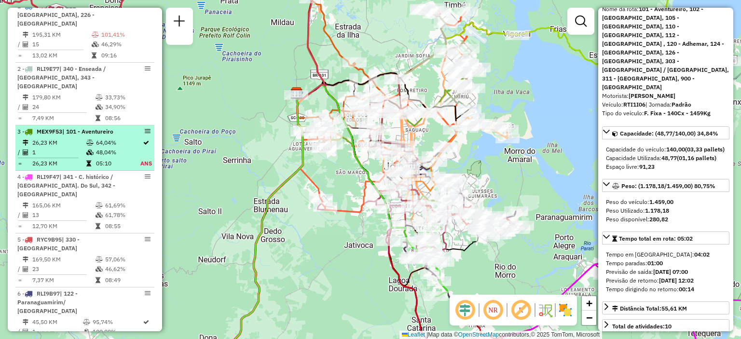
click at [81, 148] on td "1" at bounding box center [59, 153] width 54 height 10
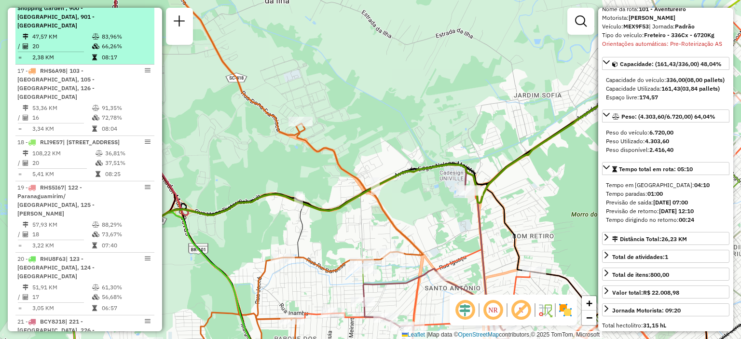
scroll to position [1496, 0]
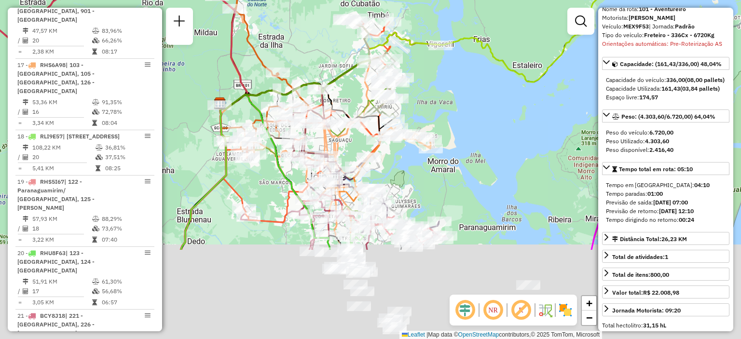
drag, startPoint x: 402, startPoint y: 314, endPoint x: 389, endPoint y: 177, distance: 137.6
click at [389, 177] on div "Janela de atendimento Grade de atendimento Capacidade Transportadoras Veículos …" at bounding box center [370, 169] width 741 height 339
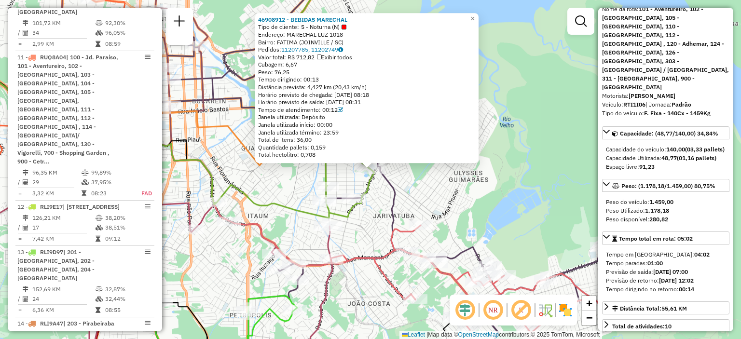
scroll to position [810, 0]
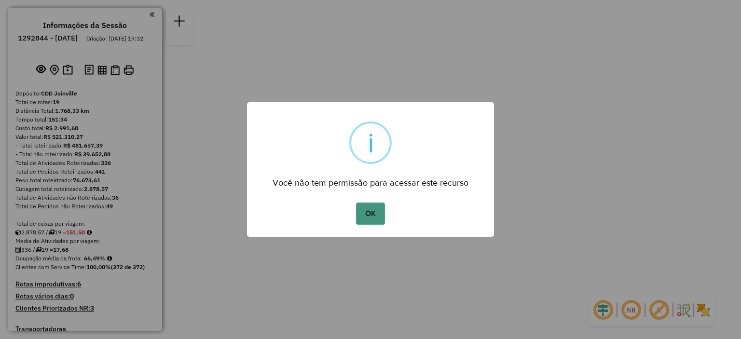
click at [371, 215] on button "OK" at bounding box center [370, 214] width 28 height 22
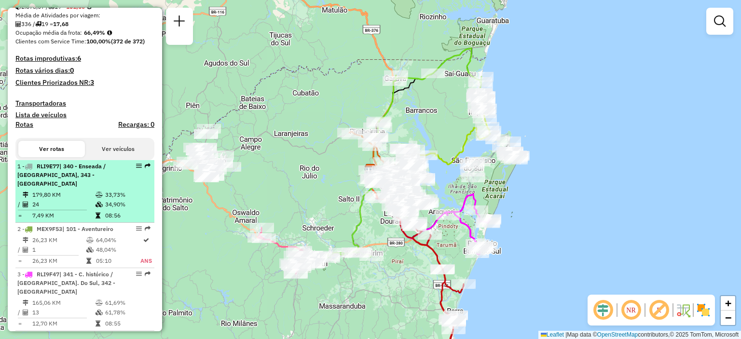
scroll to position [241, 0]
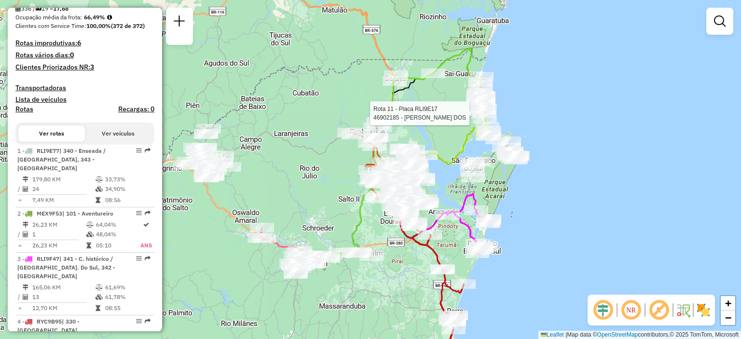
select select "**********"
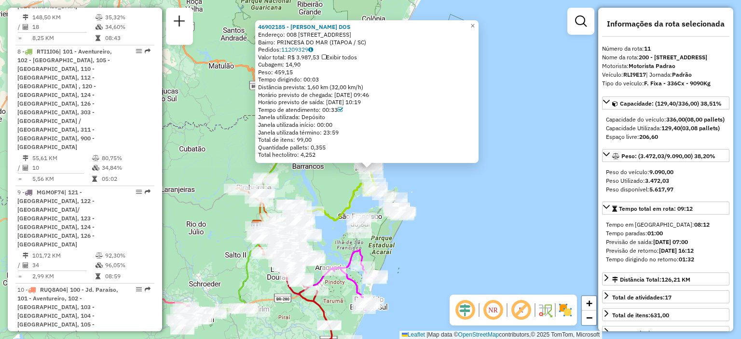
scroll to position [1031, 0]
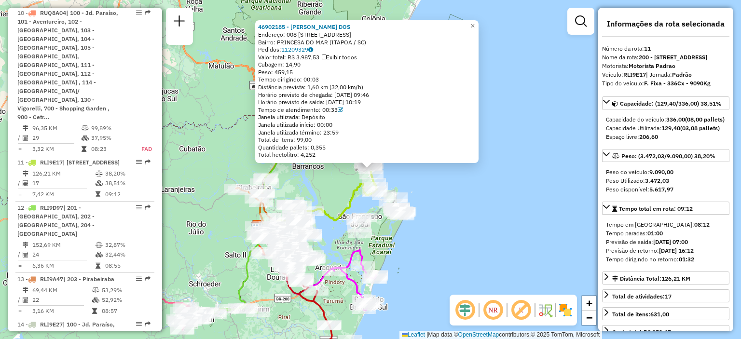
drag, startPoint x: 548, startPoint y: 158, endPoint x: 492, endPoint y: 141, distance: 58.2
click at [547, 158] on div "46902185 - [PERSON_NAME] DOS Endereço: 008 AV BRASIL 2973 Bairro: [GEOGRAPHIC_D…" at bounding box center [370, 169] width 741 height 339
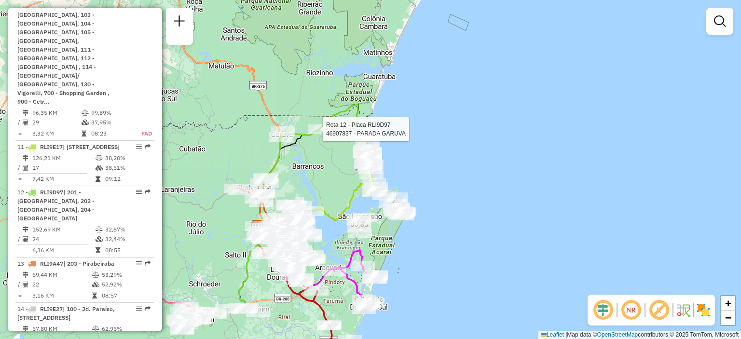
select select "**********"
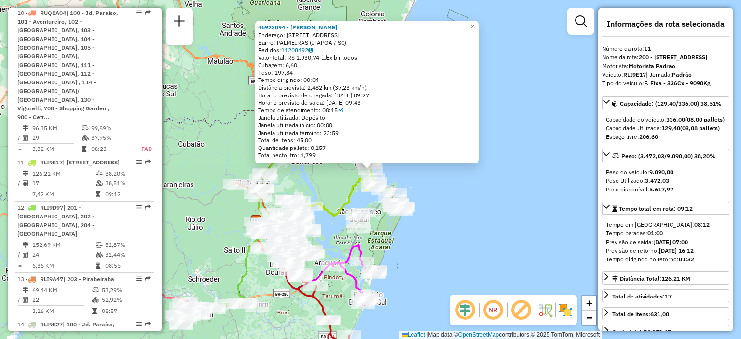
drag, startPoint x: 467, startPoint y: 183, endPoint x: 442, endPoint y: 178, distance: 25.1
click at [466, 182] on div "46923094 - [PERSON_NAME]: [STREET_ADDRESS]: [GEOGRAPHIC_DATA] ([GEOGRAPHIC_DATA…" at bounding box center [370, 169] width 741 height 339
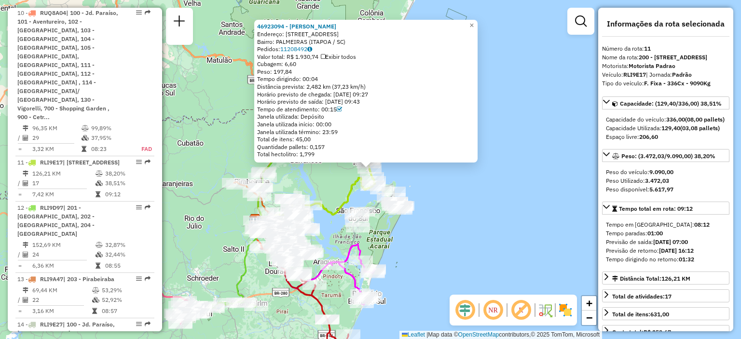
click at [472, 26] on div "46923094 - [PERSON_NAME]" at bounding box center [366, 27] width 218 height 8
click at [474, 22] on span "×" at bounding box center [472, 25] width 4 height 8
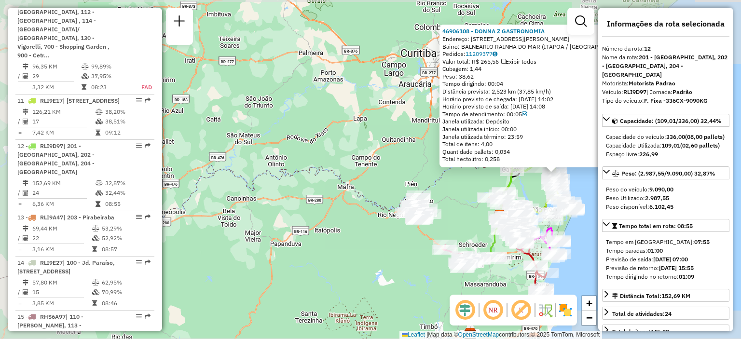
scroll to position [48, 0]
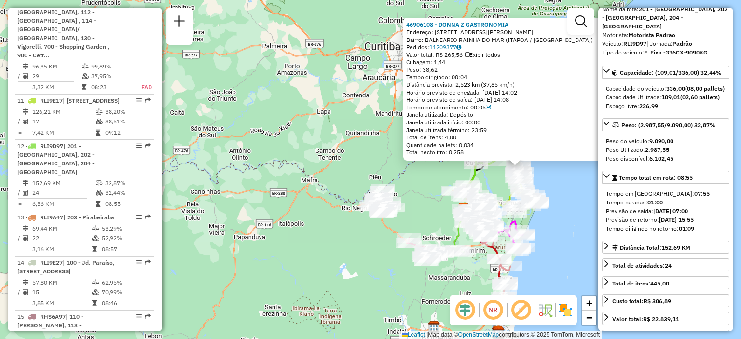
drag, startPoint x: 400, startPoint y: 271, endPoint x: 170, endPoint y: 236, distance: 232.3
click at [170, 236] on div "46906108 - DONNA Z GASTRONOMIA Endereço: RUA LEONIDES POMMER 766 Bairro: BALNEA…" at bounding box center [370, 169] width 741 height 339
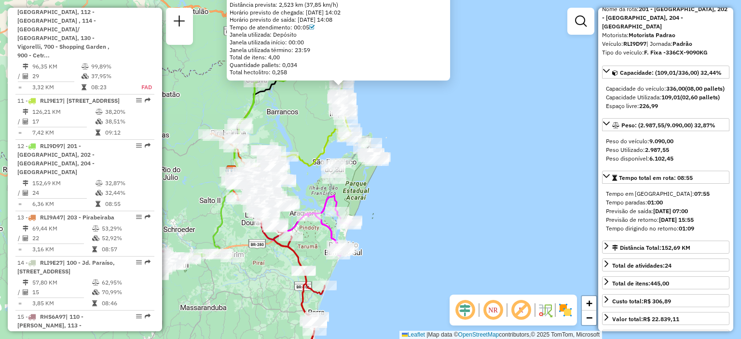
click at [414, 101] on div "46906108 - DONNA Z GASTRONOMIA Endereço: RUA LEONIDES POMMER 766 Bairro: BALNEA…" at bounding box center [370, 169] width 741 height 339
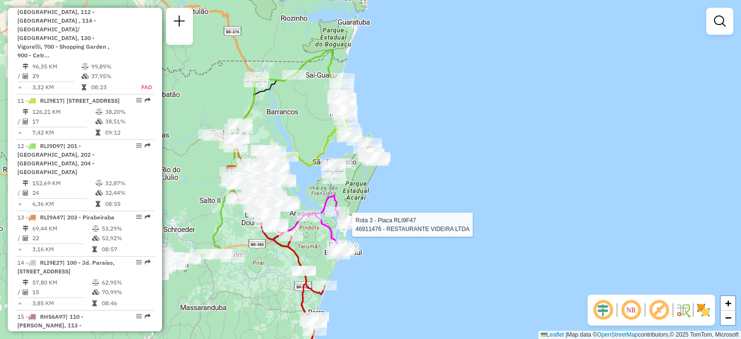
select select "**********"
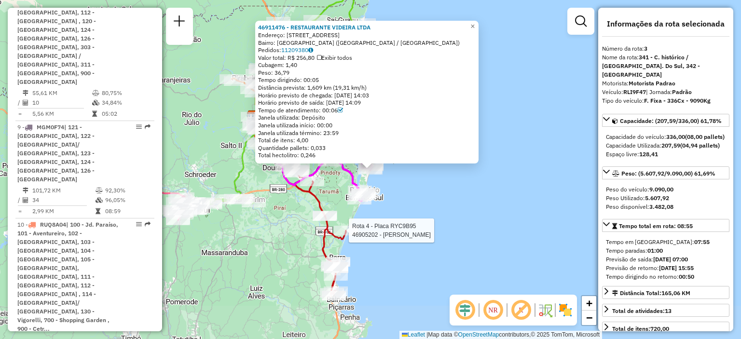
scroll to position [486, 0]
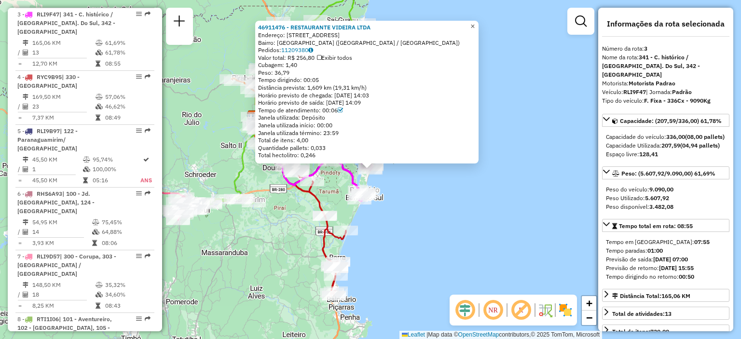
click at [475, 23] on span "×" at bounding box center [473, 26] width 4 height 8
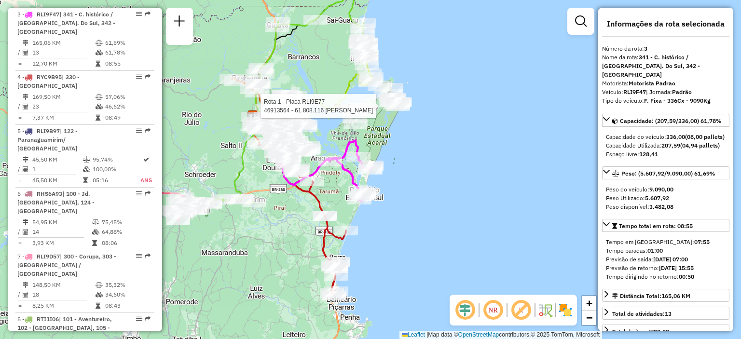
click at [396, 111] on div at bounding box center [398, 106] width 24 height 10
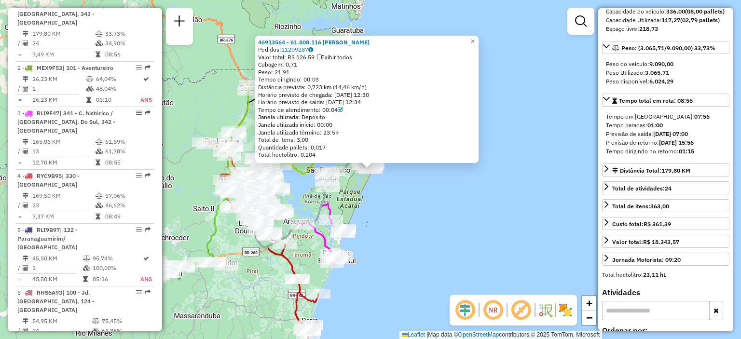
scroll to position [145, 0]
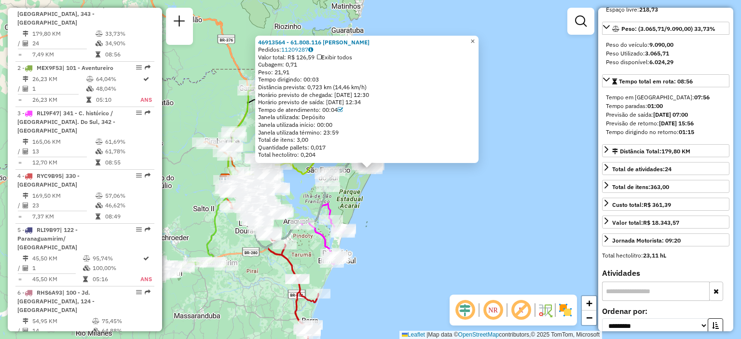
click at [475, 37] on span "×" at bounding box center [473, 41] width 4 height 8
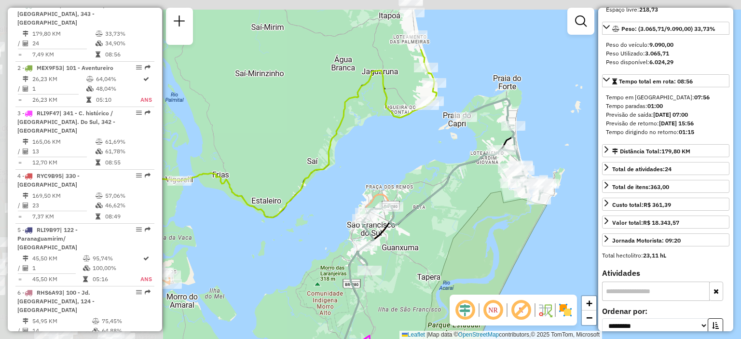
drag, startPoint x: 281, startPoint y: 139, endPoint x: 490, endPoint y: 222, distance: 225.3
click at [490, 222] on div "Janela de atendimento Grade de atendimento Capacidade Transportadoras Veículos …" at bounding box center [370, 169] width 741 height 339
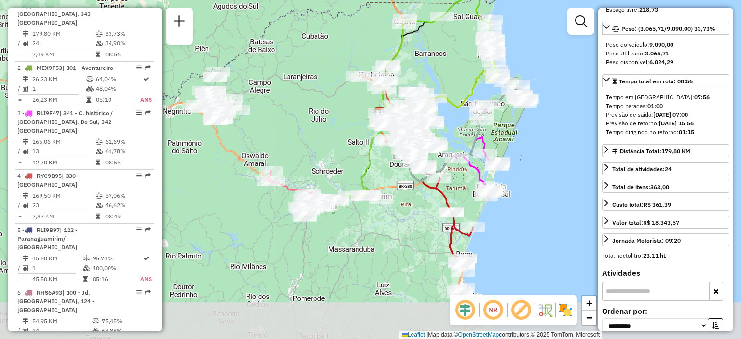
drag, startPoint x: 498, startPoint y: 250, endPoint x: 492, endPoint y: 144, distance: 105.3
click at [517, 146] on div "Janela de atendimento Grade de atendimento Capacidade Transportadoras Veículos …" at bounding box center [370, 169] width 741 height 339
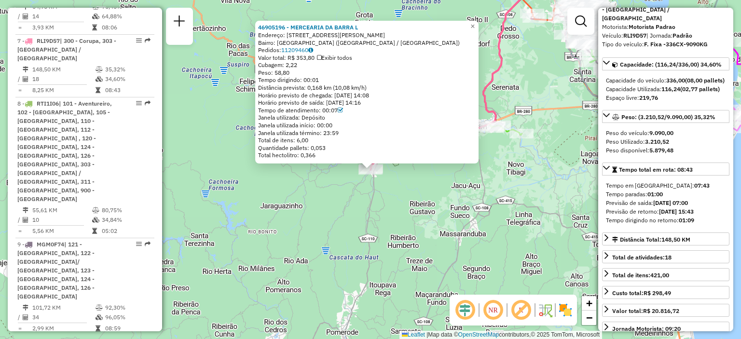
scroll to position [0, 0]
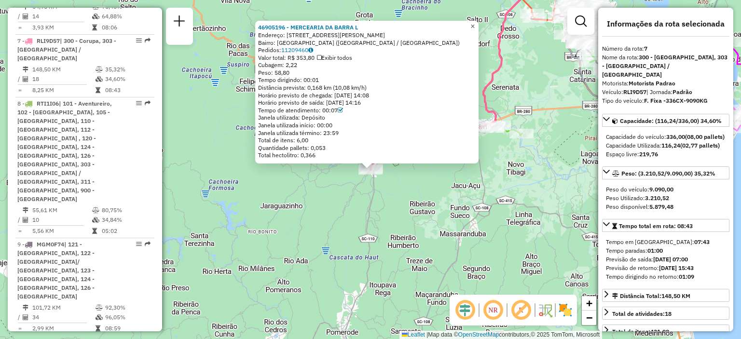
click at [475, 23] on span "×" at bounding box center [473, 26] width 4 height 8
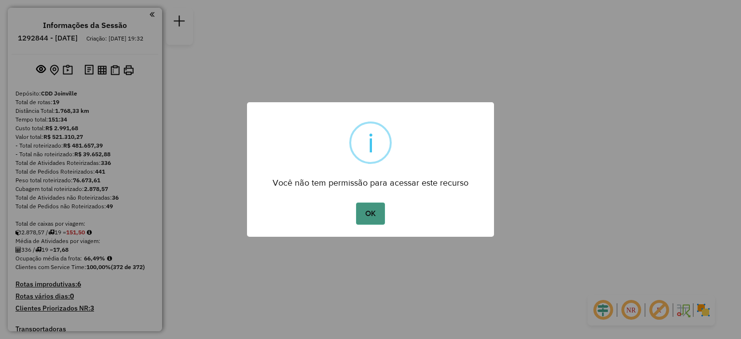
click at [374, 211] on button "OK" at bounding box center [370, 214] width 28 height 22
